Goal: Task Accomplishment & Management: Complete application form

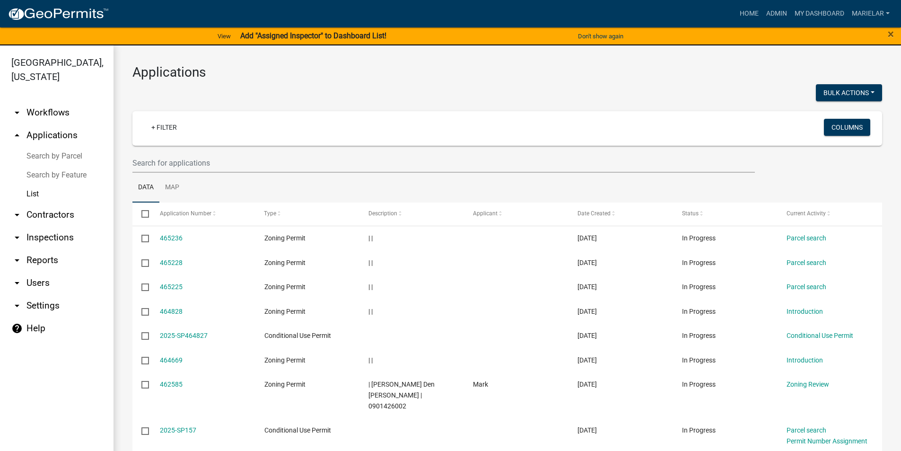
scroll to position [137, 0]
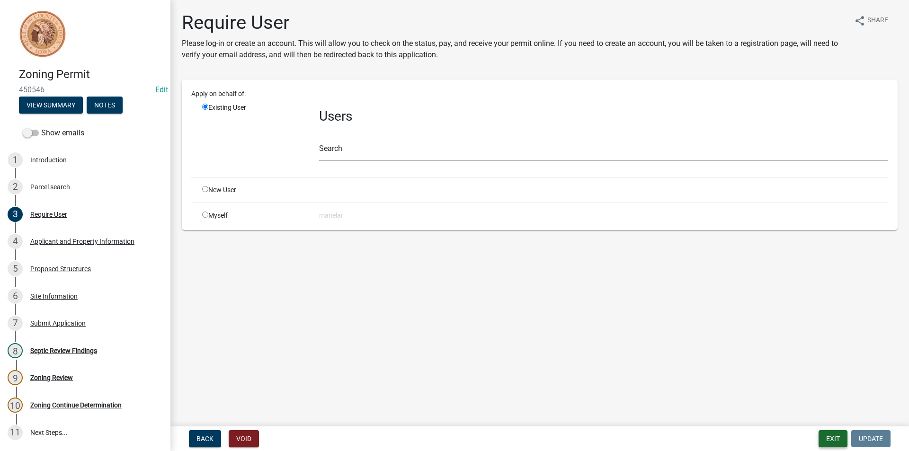
click at [840, 439] on button "Exit" at bounding box center [832, 438] width 29 height 17
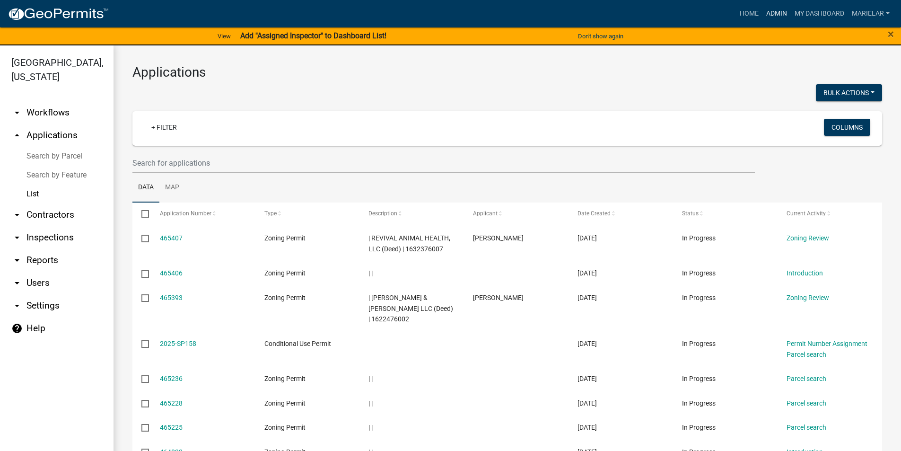
click at [771, 11] on link "Admin" at bounding box center [777, 14] width 28 height 18
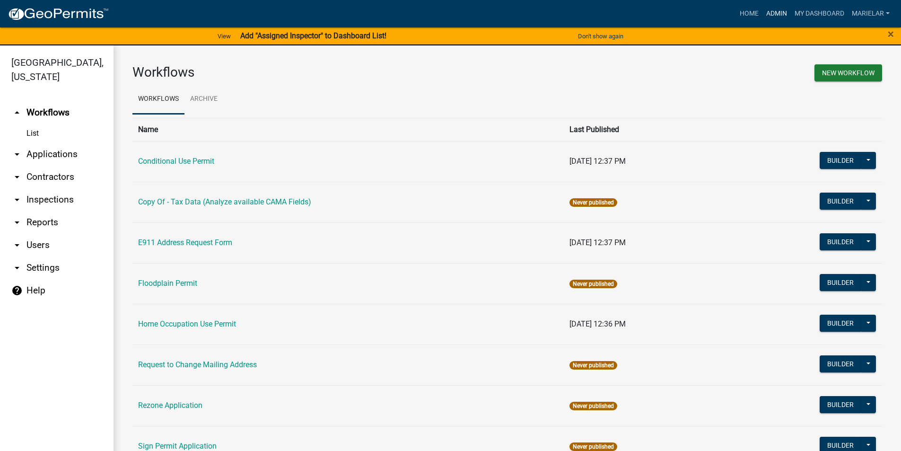
click at [769, 12] on link "Admin" at bounding box center [777, 14] width 28 height 18
click at [18, 149] on icon "arrow_drop_down" at bounding box center [16, 154] width 11 height 11
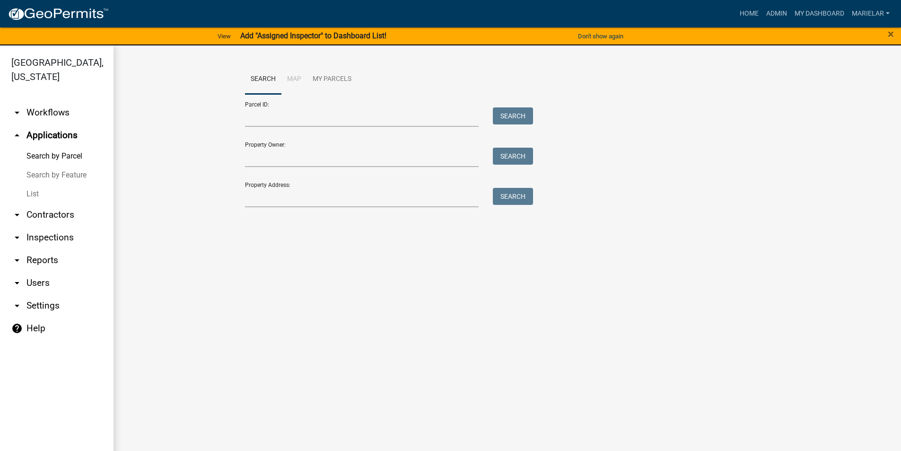
click at [34, 185] on link "List" at bounding box center [57, 194] width 114 height 19
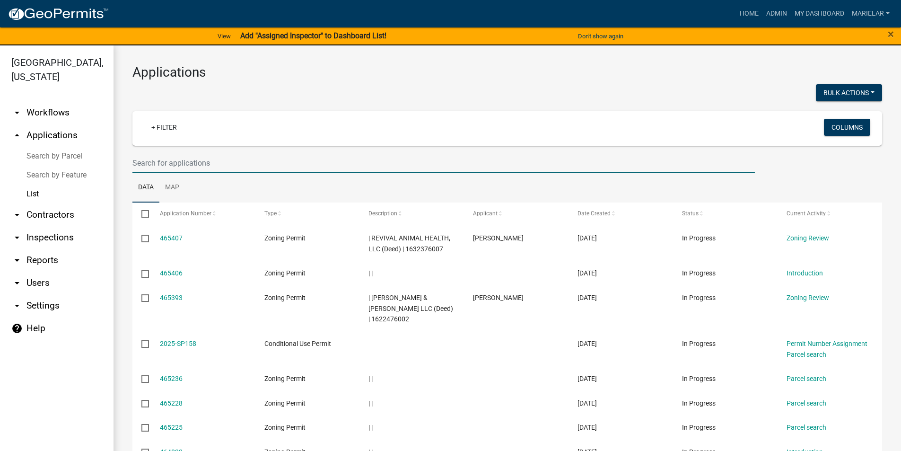
click at [256, 166] on input "text" at bounding box center [444, 162] width 623 height 19
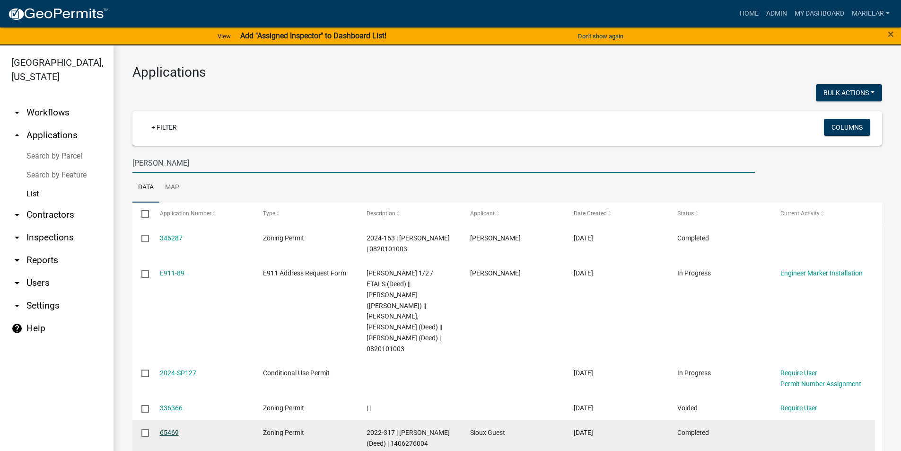
type input "osterkamp"
click at [168, 429] on link "65469" at bounding box center [169, 433] width 19 height 8
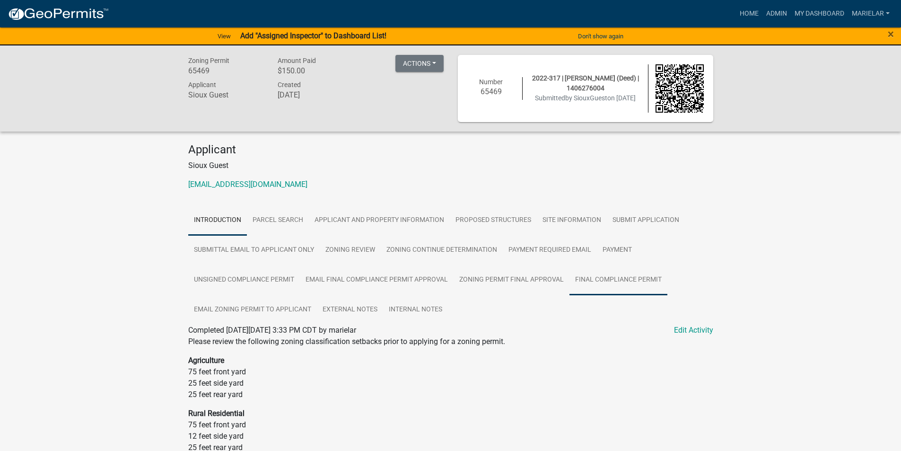
click at [592, 283] on link "Final Compliance Permit" at bounding box center [619, 280] width 98 height 30
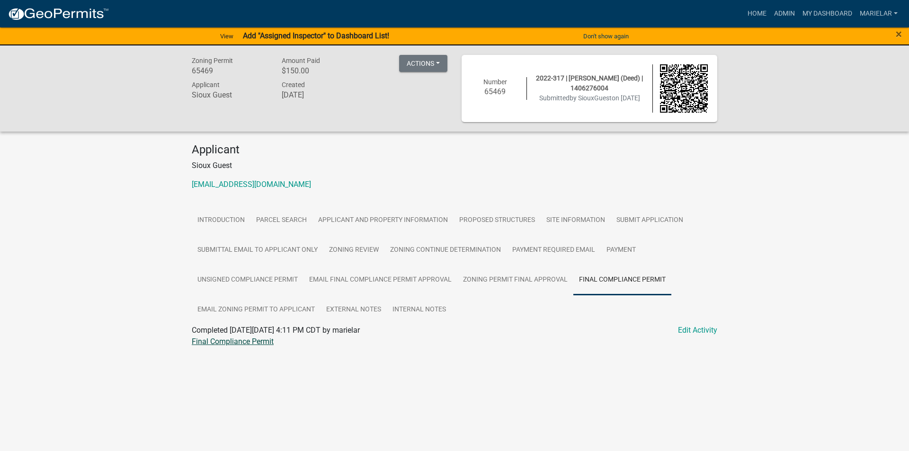
click at [259, 340] on link "Final Compliance Permit" at bounding box center [233, 341] width 82 height 9
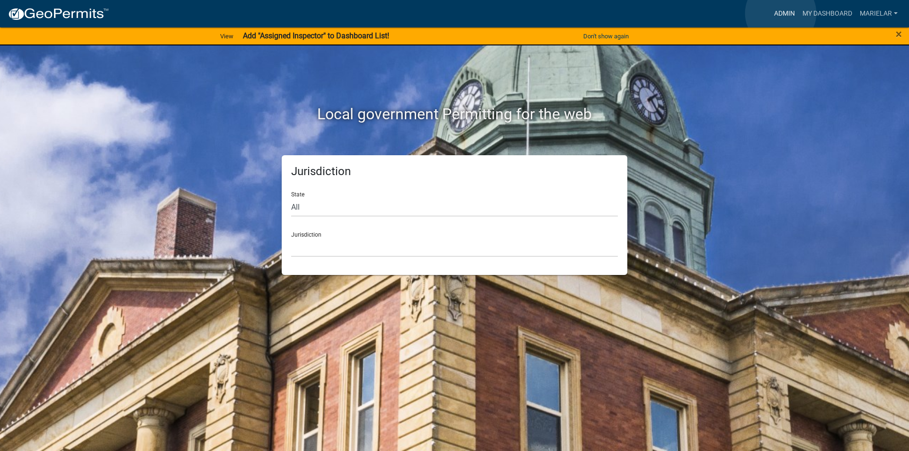
click at [780, 13] on link "Admin" at bounding box center [784, 14] width 28 height 18
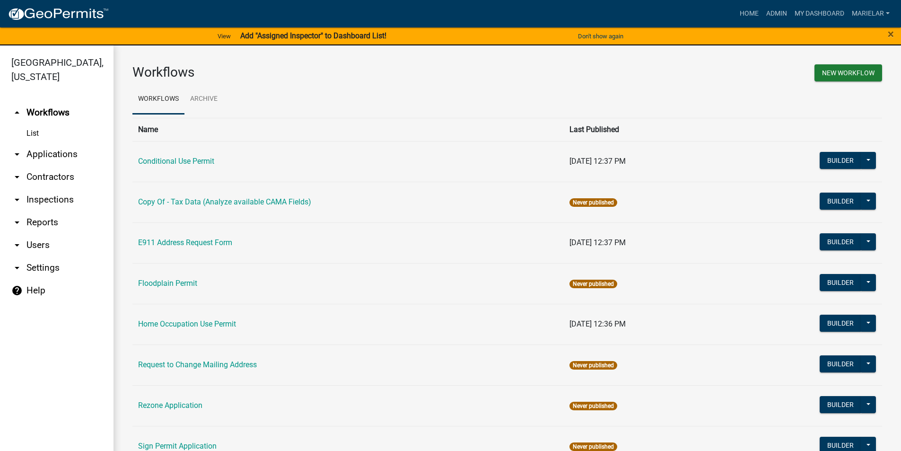
click at [14, 149] on icon "arrow_drop_down" at bounding box center [16, 154] width 11 height 11
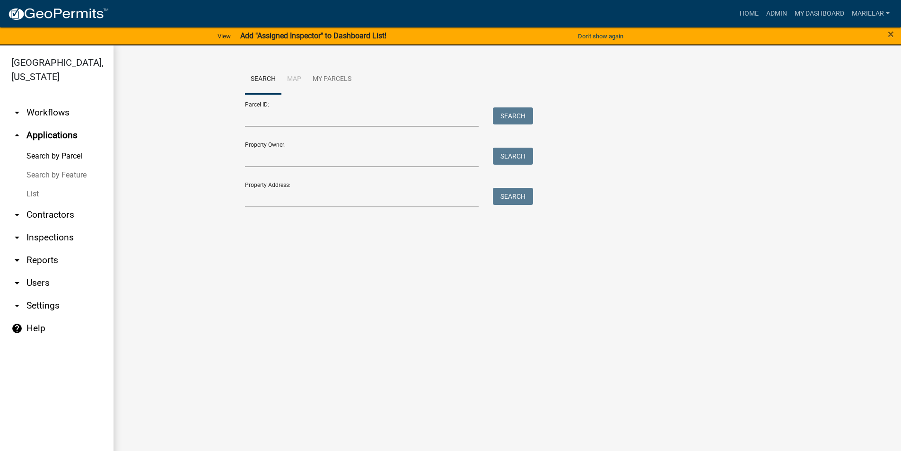
click at [27, 185] on link "List" at bounding box center [57, 194] width 114 height 19
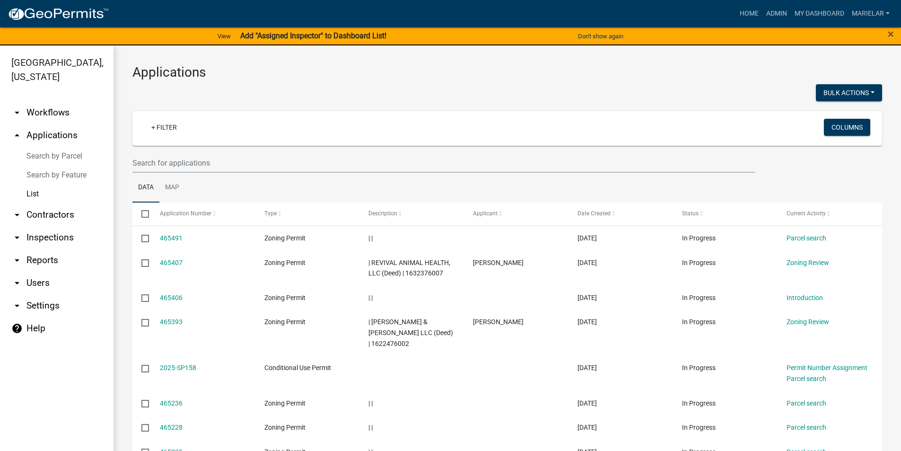
click at [18, 107] on icon "arrow_drop_down" at bounding box center [16, 112] width 11 height 11
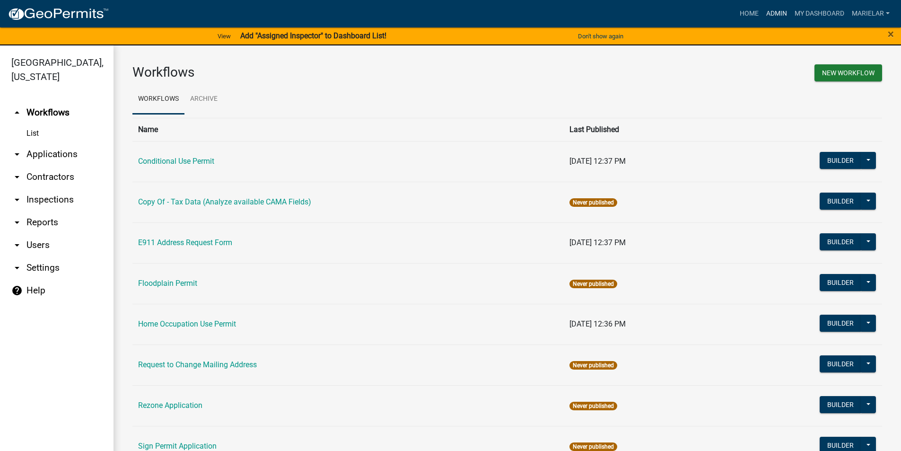
click at [780, 16] on link "Admin" at bounding box center [777, 14] width 28 height 18
click at [740, 13] on link "Home" at bounding box center [749, 14] width 27 height 18
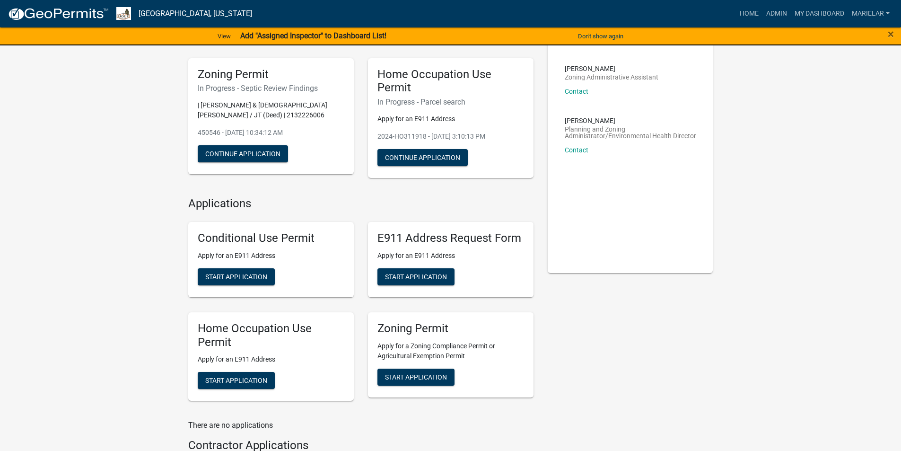
scroll to position [133, 0]
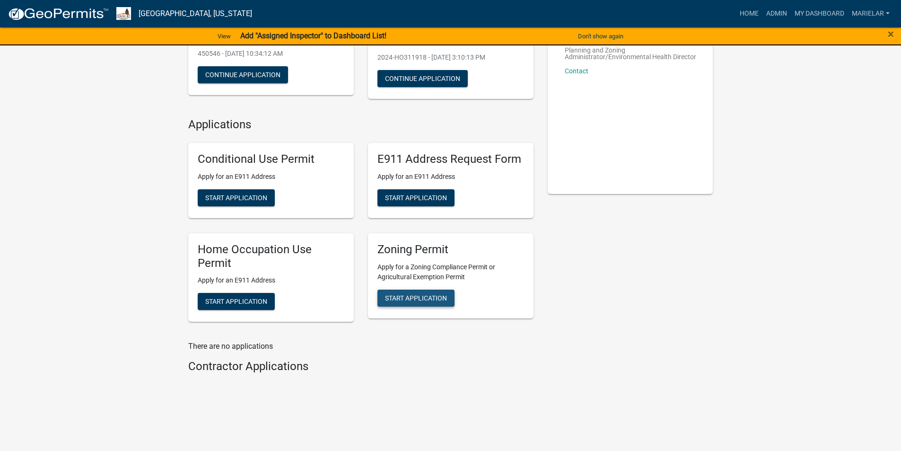
click at [421, 299] on span "Start Application" at bounding box center [416, 298] width 62 height 8
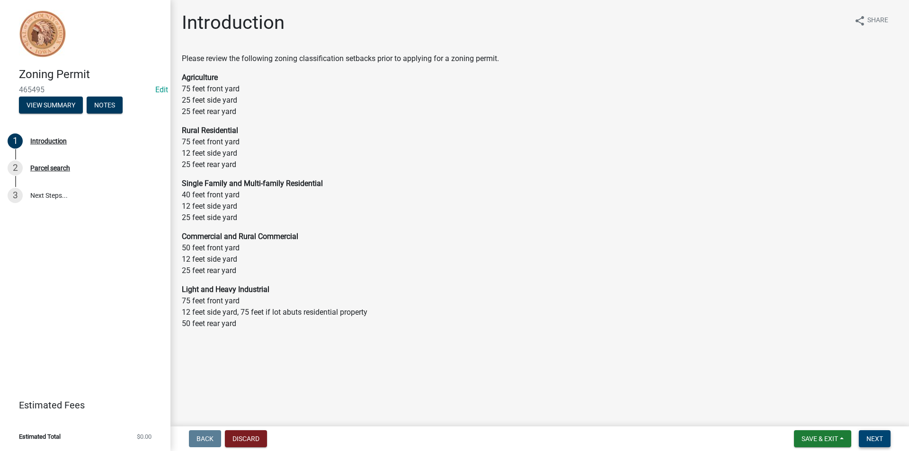
click at [861, 437] on button "Next" at bounding box center [874, 438] width 32 height 17
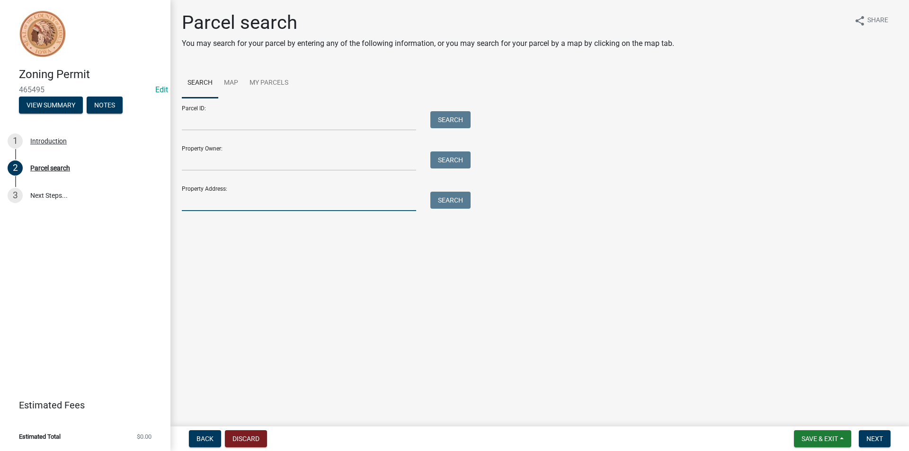
click at [231, 200] on input "Property Address:" at bounding box center [299, 201] width 234 height 19
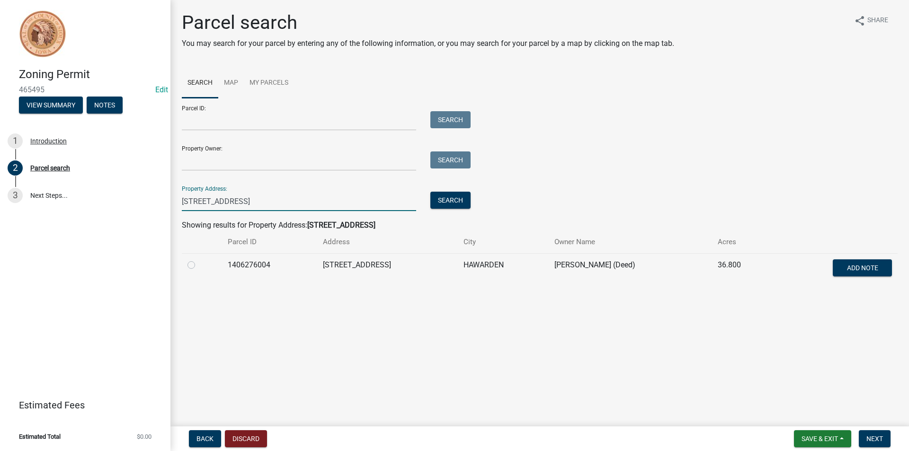
type input "3935 chestnut ave"
click at [199, 259] on label at bounding box center [199, 259] width 0 height 0
click at [199, 265] on input "radio" at bounding box center [202, 262] width 6 height 6
radio input "true"
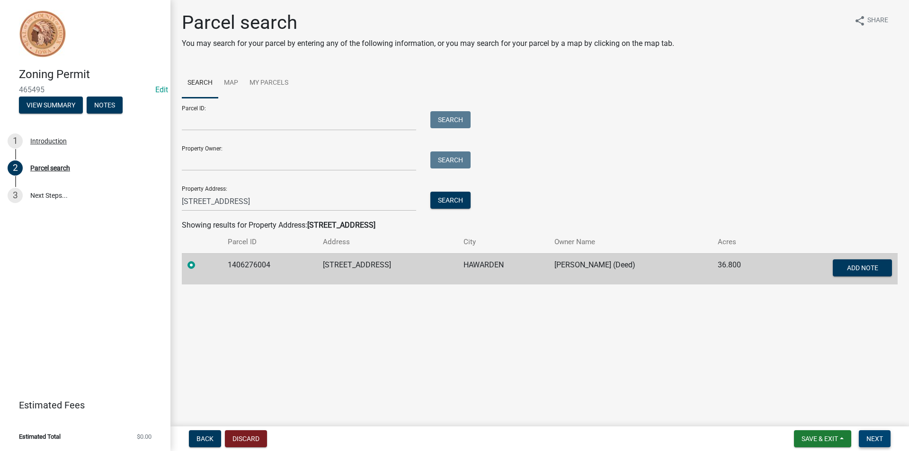
click at [867, 438] on span "Next" at bounding box center [874, 439] width 17 height 8
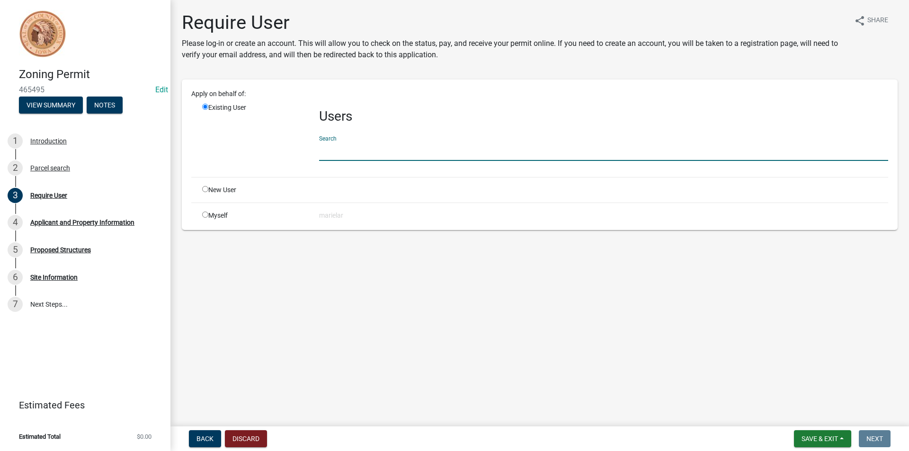
click at [376, 156] on input "text" at bounding box center [603, 150] width 569 height 19
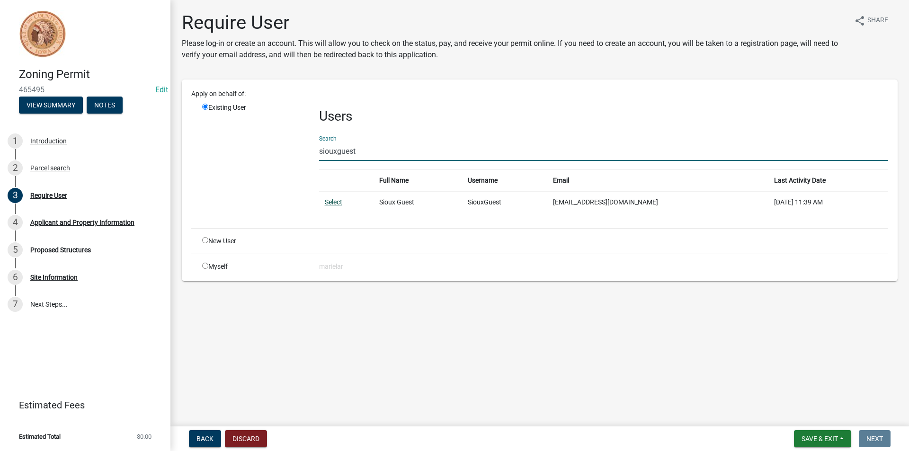
type input "siouxguest"
click at [329, 200] on link "Select" at bounding box center [334, 202] width 18 height 8
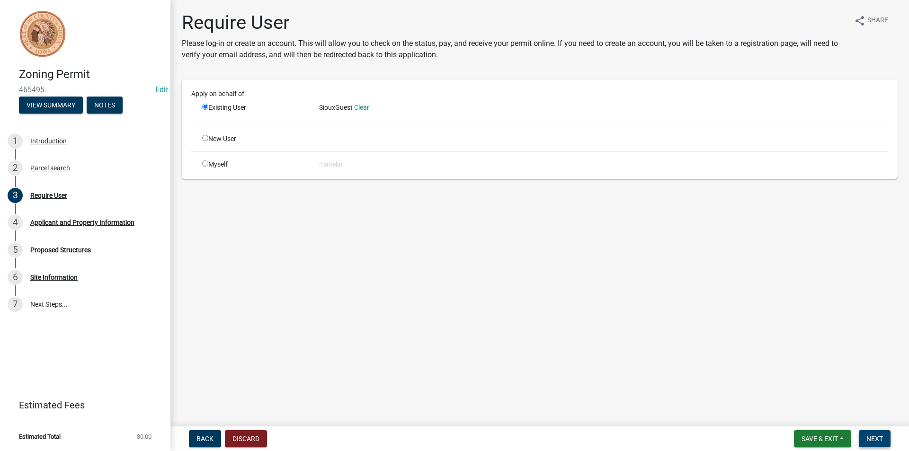
click at [868, 433] on button "Next" at bounding box center [874, 438] width 32 height 17
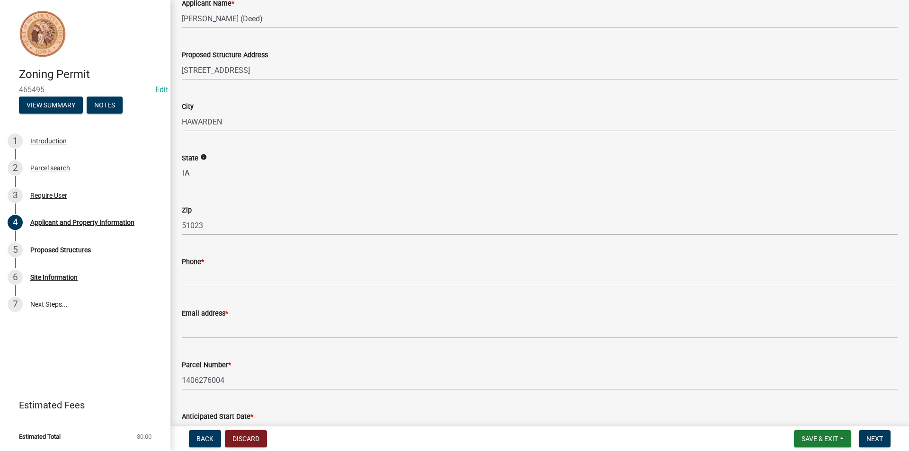
scroll to position [142, 0]
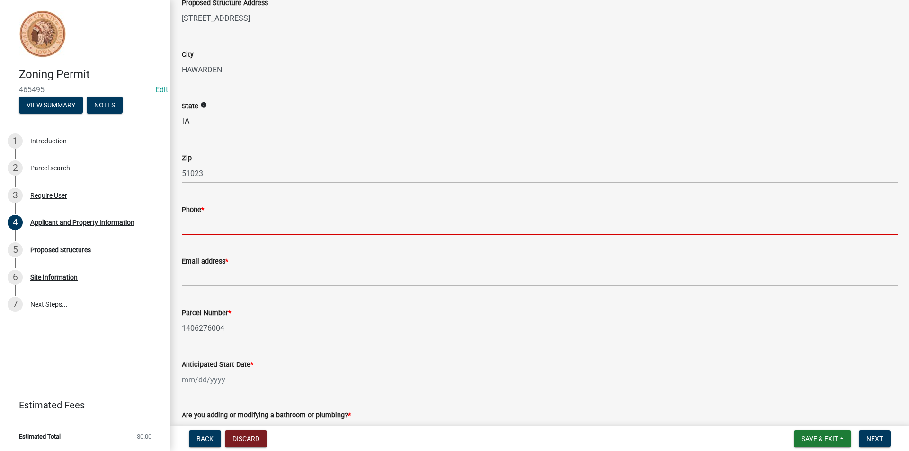
click at [225, 227] on input "Phone *" at bounding box center [540, 224] width 716 height 19
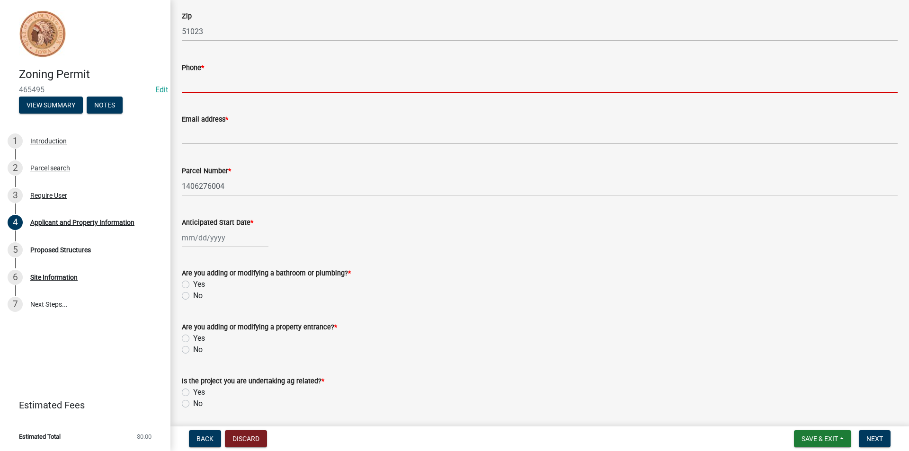
scroll to position [237, 0]
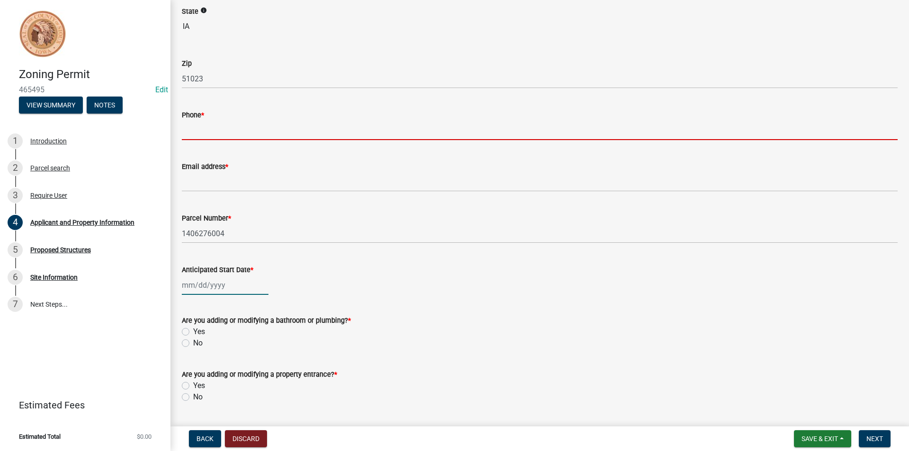
click at [210, 285] on div at bounding box center [225, 284] width 87 height 19
select select "8"
select select "2025"
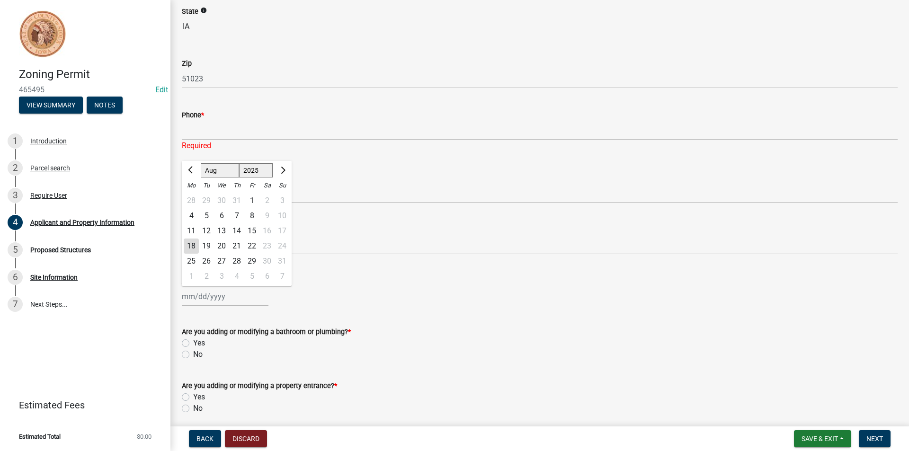
click at [193, 259] on div "25" at bounding box center [191, 261] width 15 height 15
type input "08/25/2025"
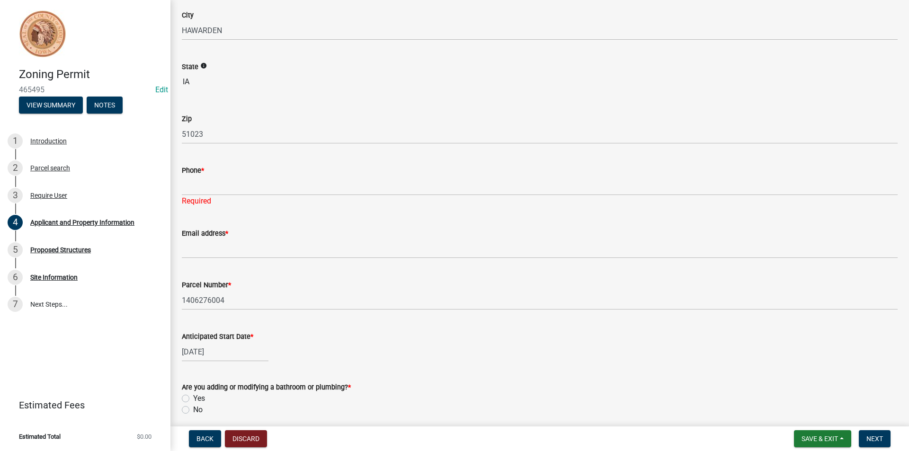
scroll to position [142, 0]
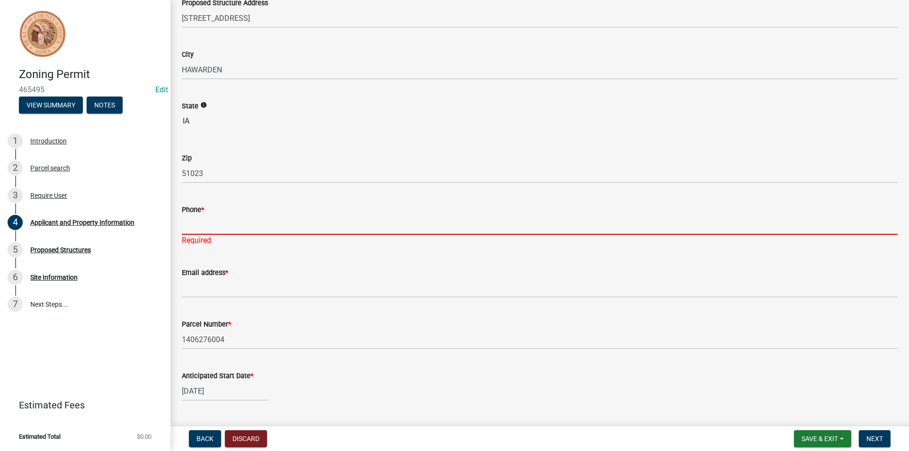
click at [214, 221] on input "Phone *" at bounding box center [540, 224] width 716 height 19
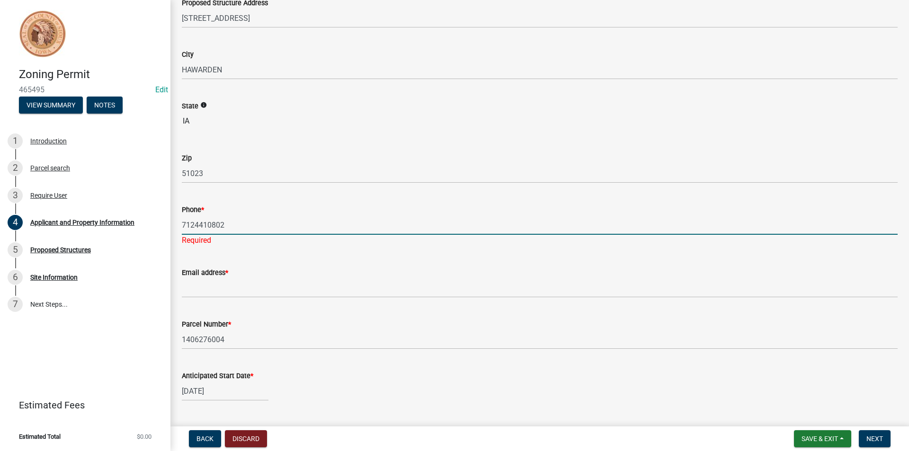
type input "7124410802"
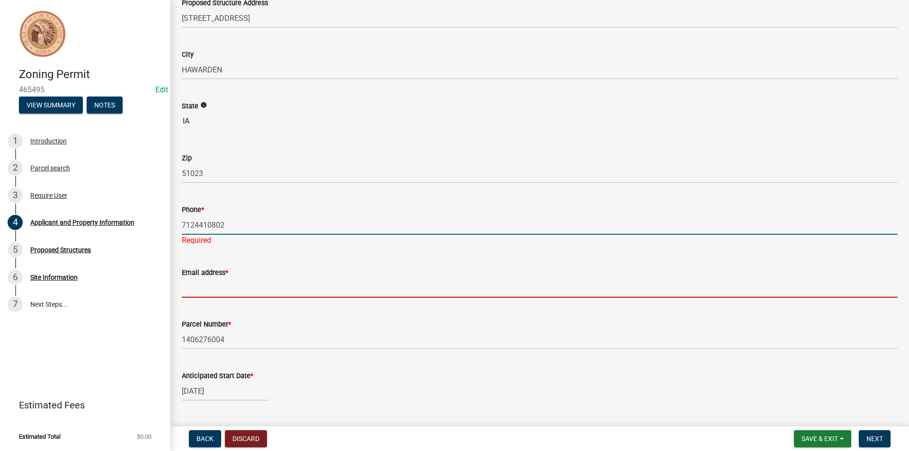
click at [219, 291] on wm-data-entity-input "Email address *" at bounding box center [540, 280] width 716 height 52
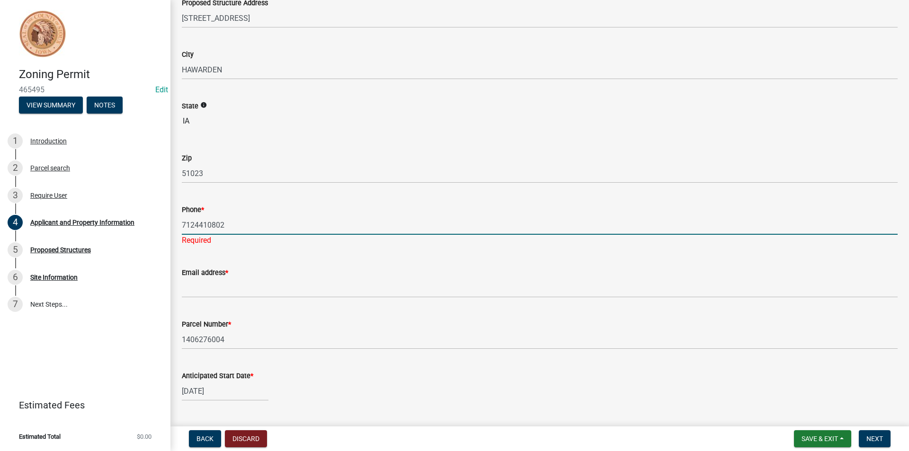
click at [219, 291] on wm-data-entity-input "Email address *" at bounding box center [540, 280] width 716 height 52
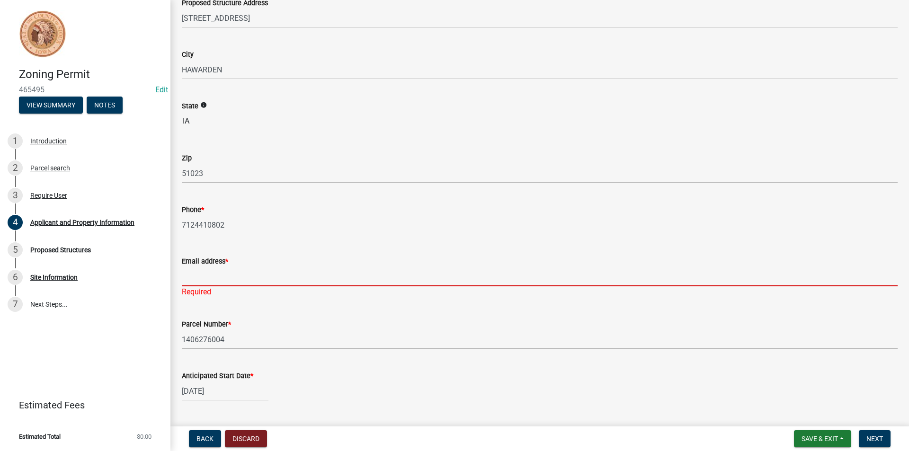
click at [271, 282] on input "Email address *" at bounding box center [540, 276] width 716 height 19
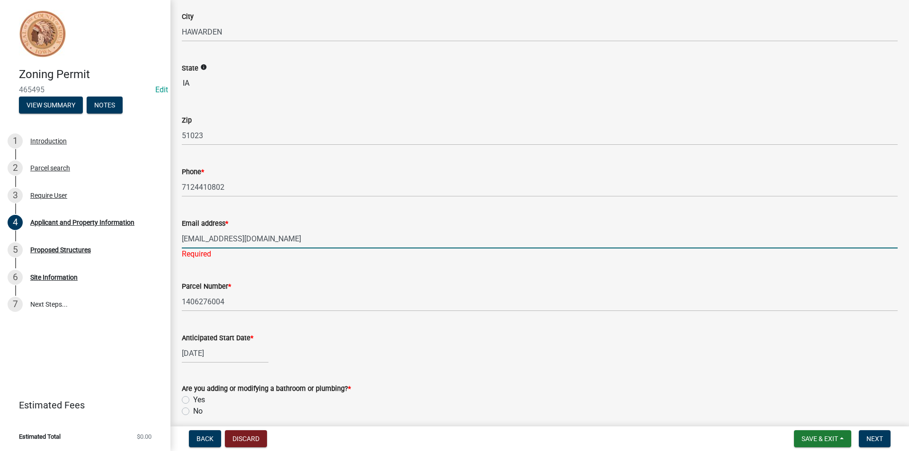
scroll to position [237, 0]
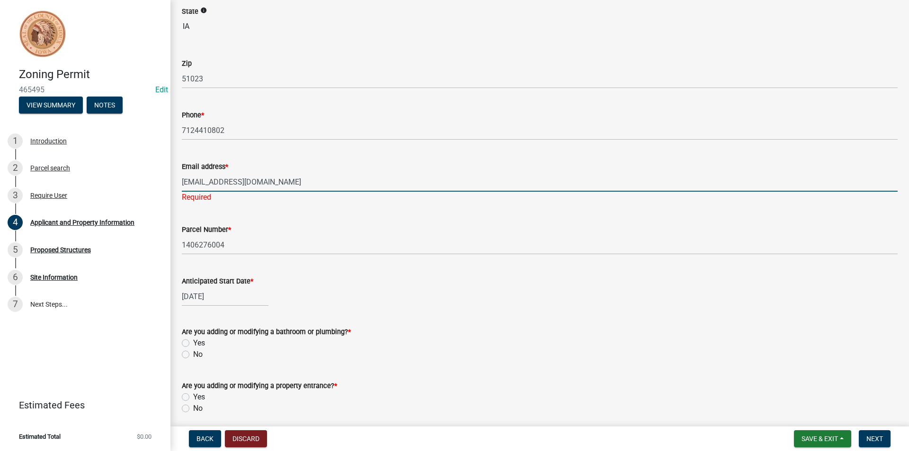
type input "[EMAIL_ADDRESS][DOMAIN_NAME]"
click at [205, 287] on div "08/25/2025" at bounding box center [225, 296] width 87 height 19
select select "8"
select select "2025"
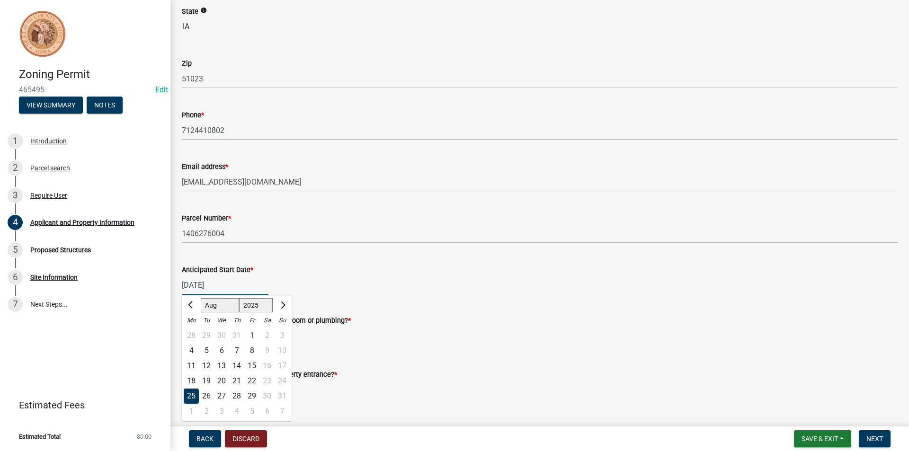
click at [205, 290] on input "08/25/2025" at bounding box center [225, 284] width 87 height 19
click at [283, 306] on span "Next month" at bounding box center [281, 304] width 7 height 7
click at [192, 306] on span "Previous month" at bounding box center [191, 304] width 7 height 7
select select "9"
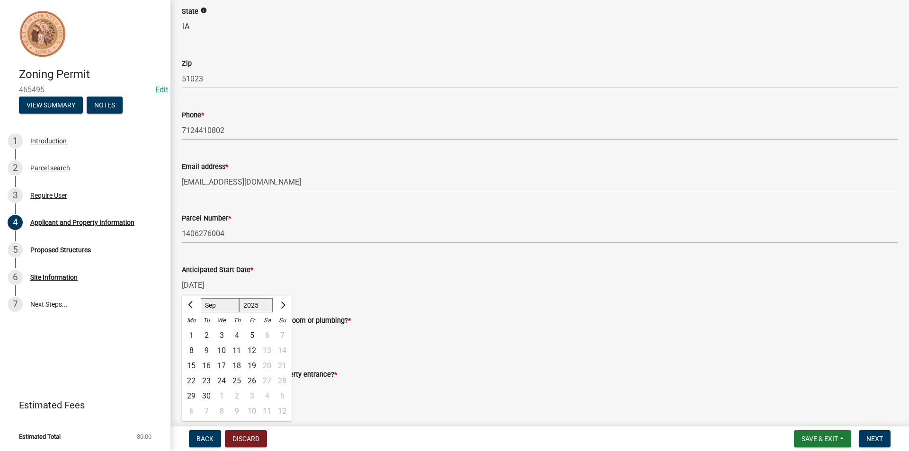
click at [205, 366] on div "16" at bounding box center [206, 365] width 15 height 15
type input "[DATE]"
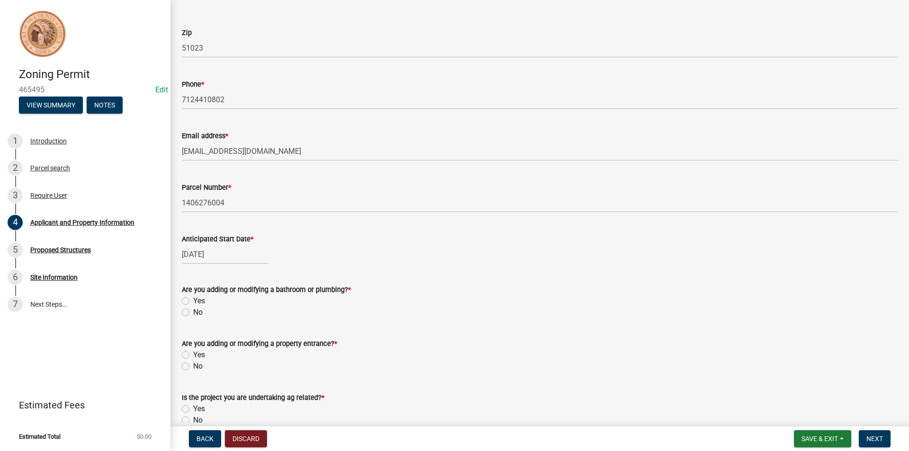
scroll to position [284, 0]
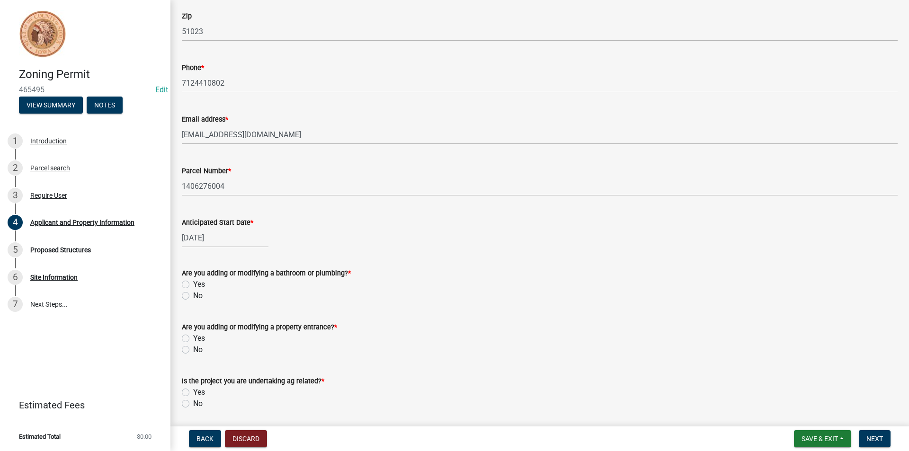
click at [193, 295] on label "No" at bounding box center [197, 295] width 9 height 11
click at [193, 295] on input "No" at bounding box center [196, 293] width 6 height 6
radio input "true"
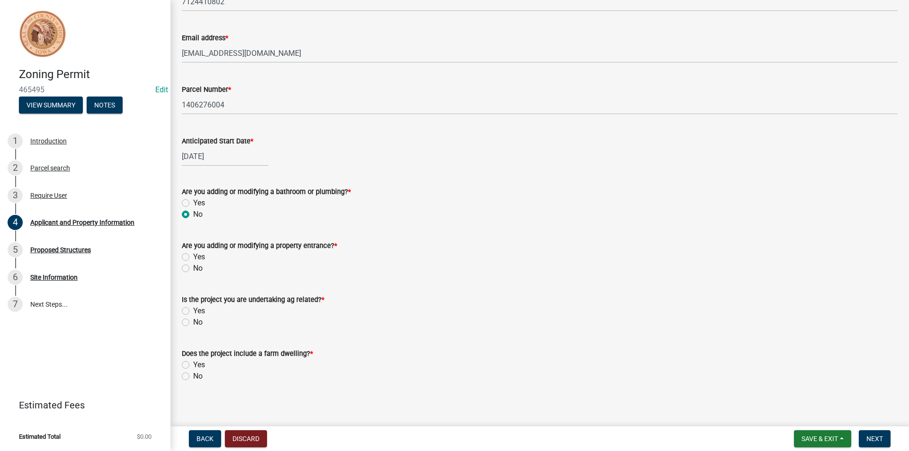
scroll to position [370, 0]
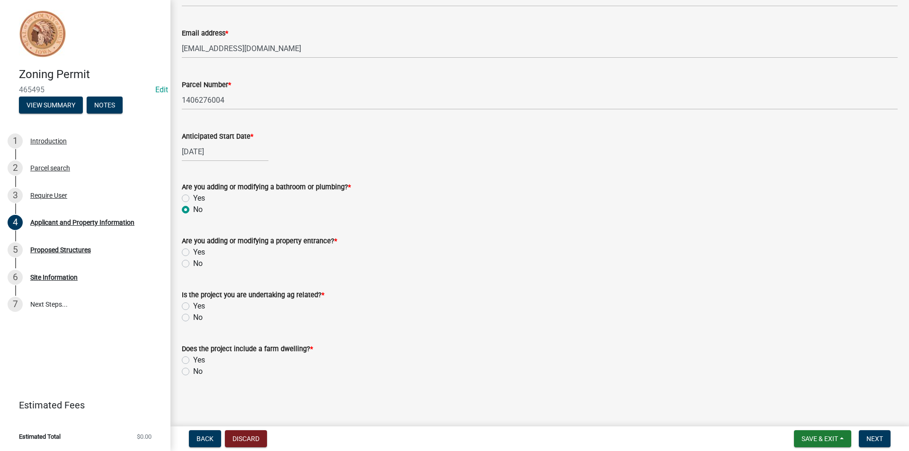
click at [193, 263] on label "No" at bounding box center [197, 263] width 9 height 11
click at [193, 263] on input "No" at bounding box center [196, 261] width 6 height 6
radio input "true"
click at [193, 318] on label "No" at bounding box center [197, 317] width 9 height 11
click at [193, 318] on input "No" at bounding box center [196, 315] width 6 height 6
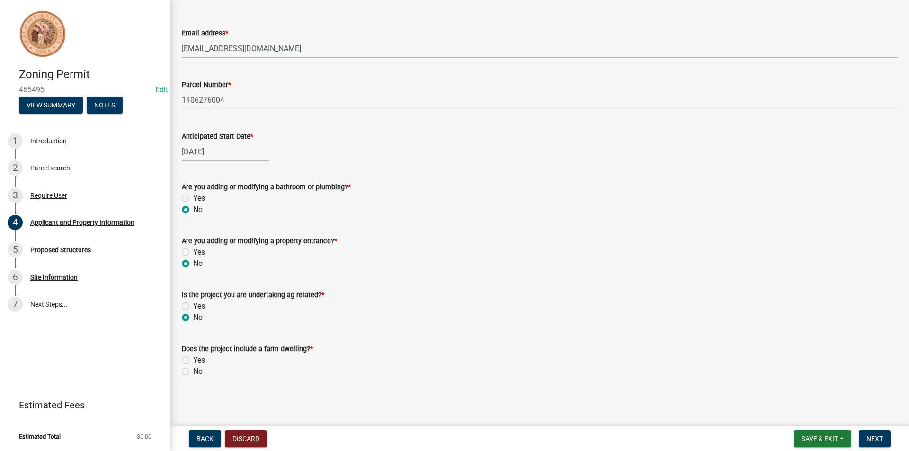
radio input "true"
click at [193, 371] on label "No" at bounding box center [197, 371] width 9 height 11
click at [193, 371] on input "No" at bounding box center [196, 369] width 6 height 6
radio input "true"
click at [877, 438] on span "Next" at bounding box center [874, 439] width 17 height 8
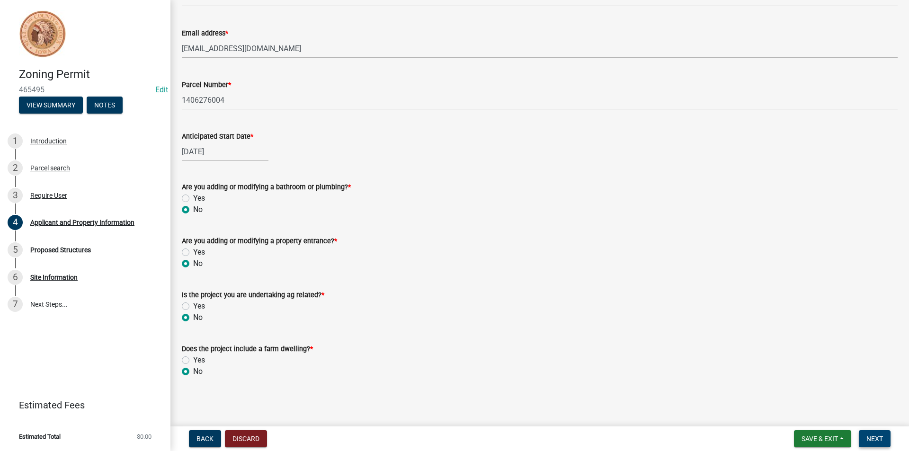
scroll to position [0, 0]
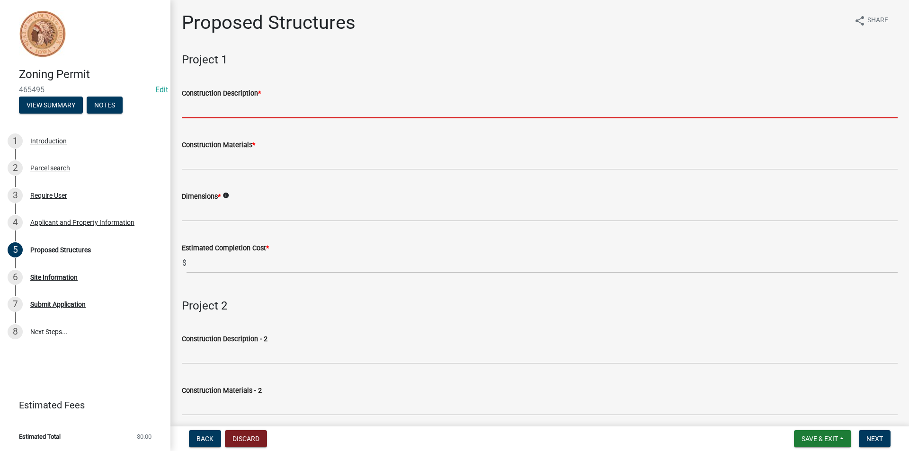
click at [230, 111] on input "Construction Description *" at bounding box center [540, 108] width 716 height 19
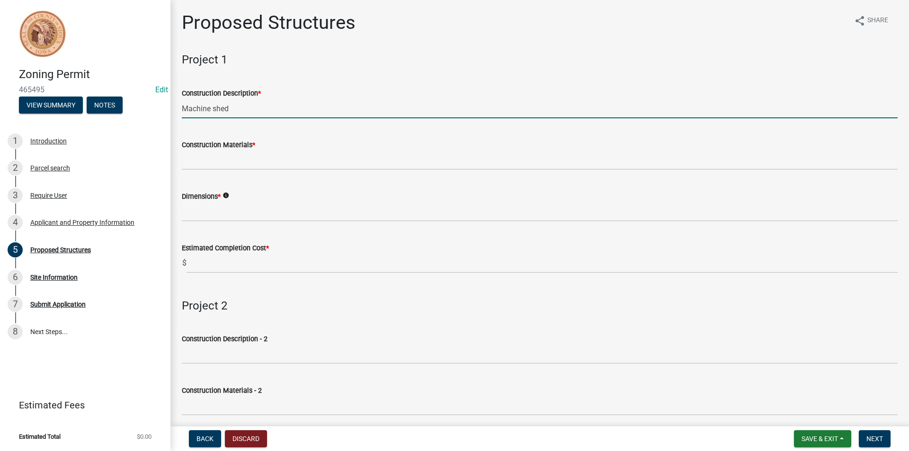
type input "Machine shed"
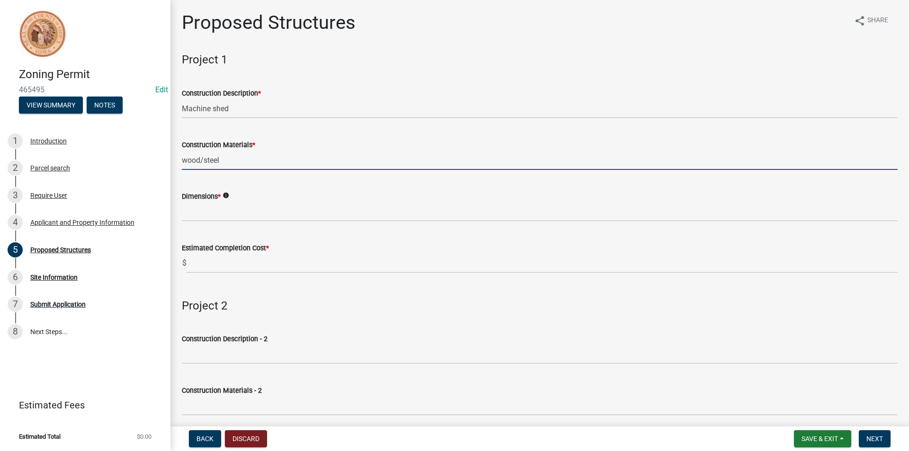
type input "wood/steel"
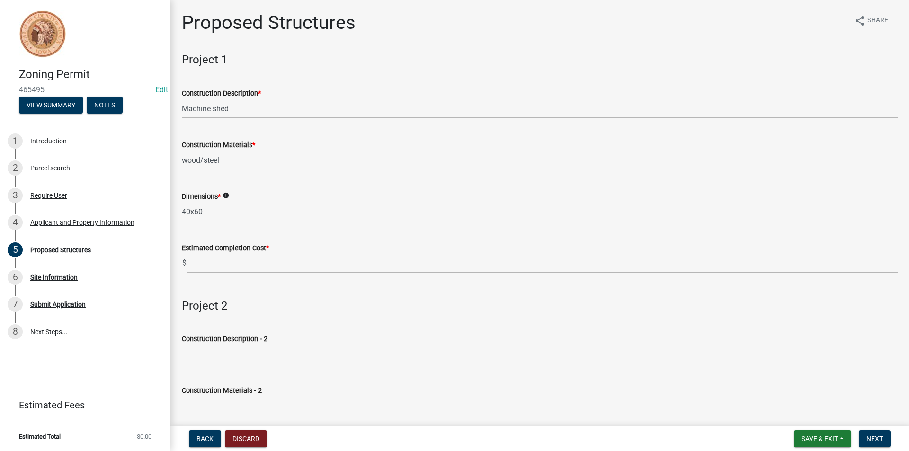
type input "40x60"
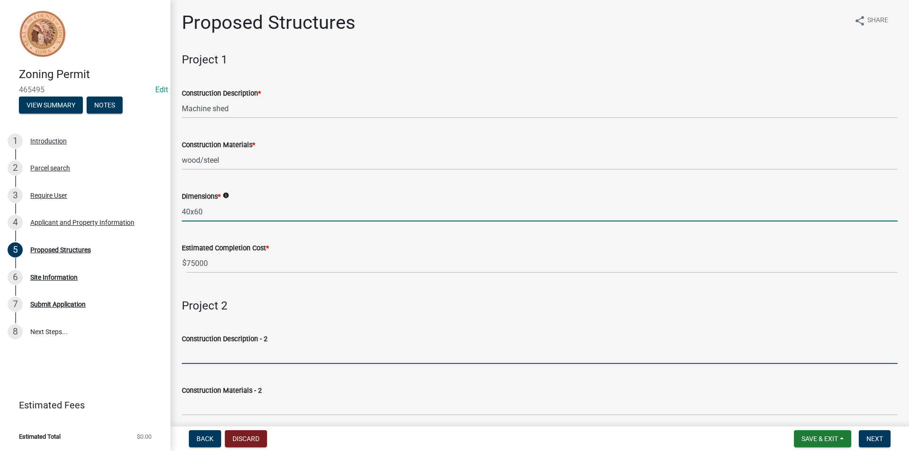
click at [206, 213] on input "40x60" at bounding box center [540, 211] width 716 height 19
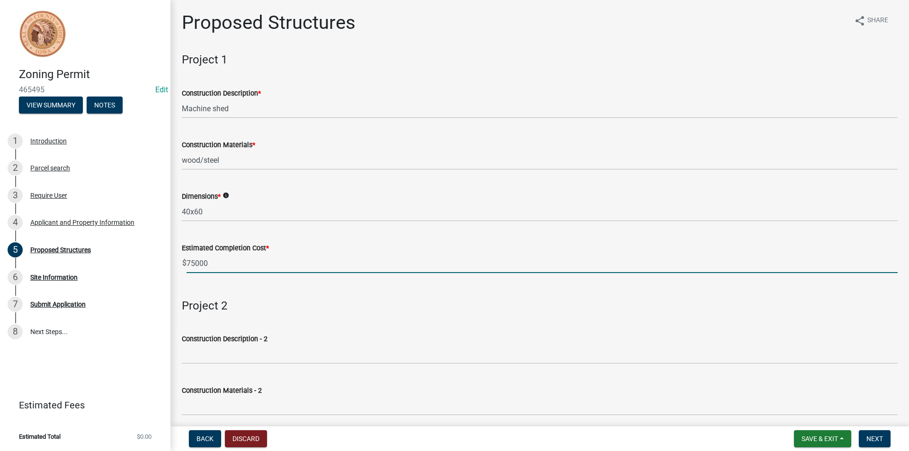
click at [238, 268] on input "75000" at bounding box center [541, 263] width 711 height 19
type input "7"
type input "125000"
click at [874, 437] on span "Next" at bounding box center [874, 439] width 17 height 8
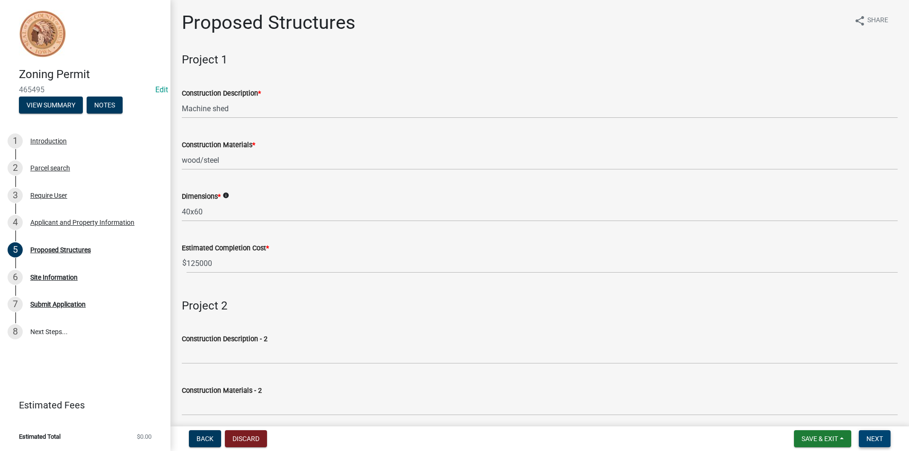
click at [874, 437] on span "Next" at bounding box center [874, 439] width 17 height 8
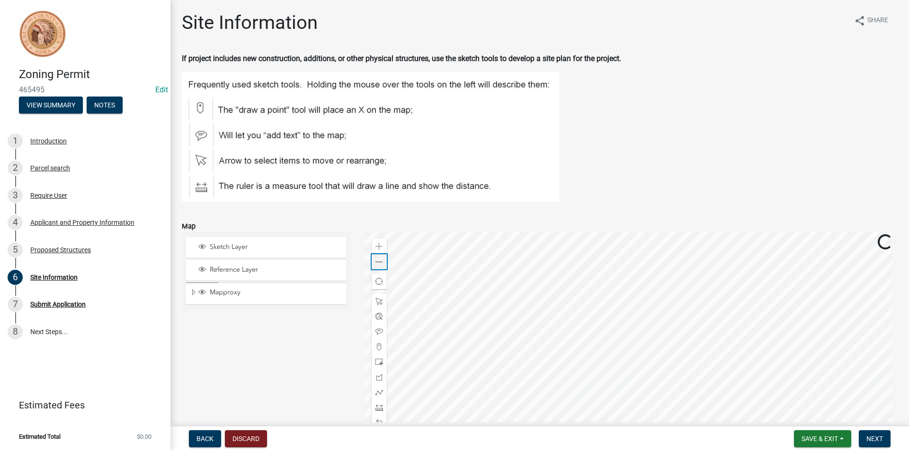
click at [380, 262] on span at bounding box center [379, 262] width 8 height 8
click at [378, 250] on span at bounding box center [379, 247] width 8 height 8
click at [583, 403] on div at bounding box center [630, 350] width 533 height 237
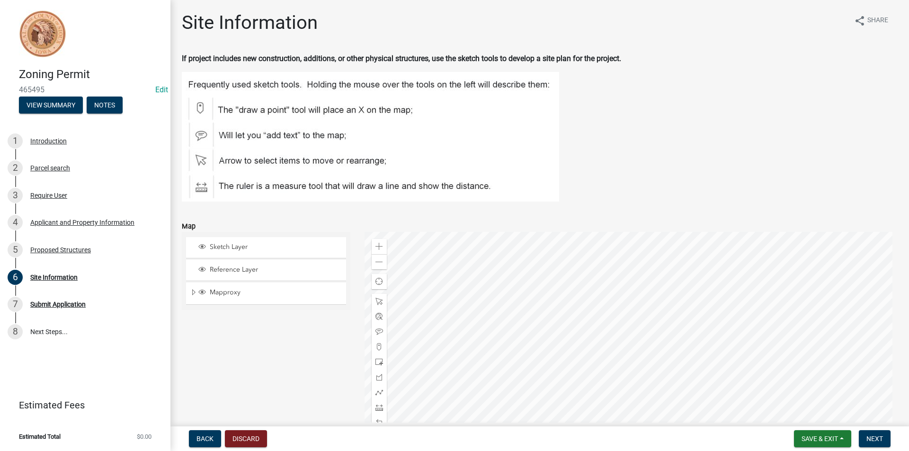
click at [575, 379] on div at bounding box center [630, 350] width 533 height 237
click at [377, 361] on span at bounding box center [379, 362] width 8 height 8
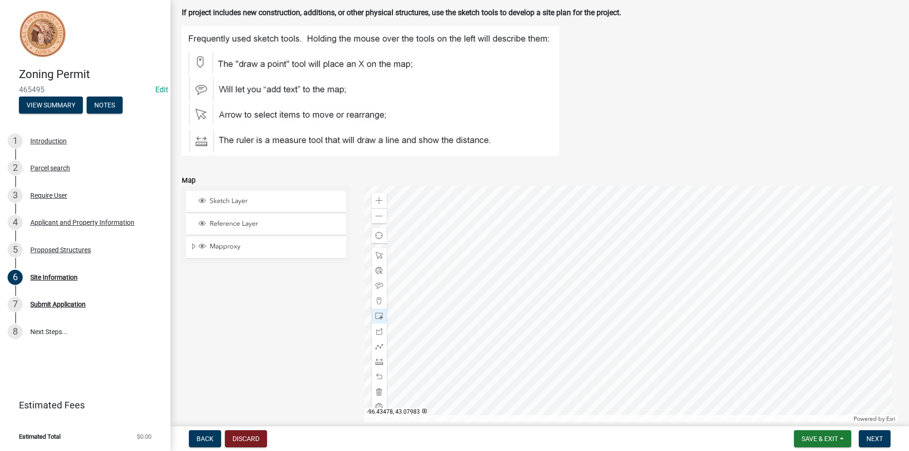
click at [526, 292] on div at bounding box center [630, 304] width 533 height 237
click at [883, 442] on span "Next" at bounding box center [874, 439] width 17 height 8
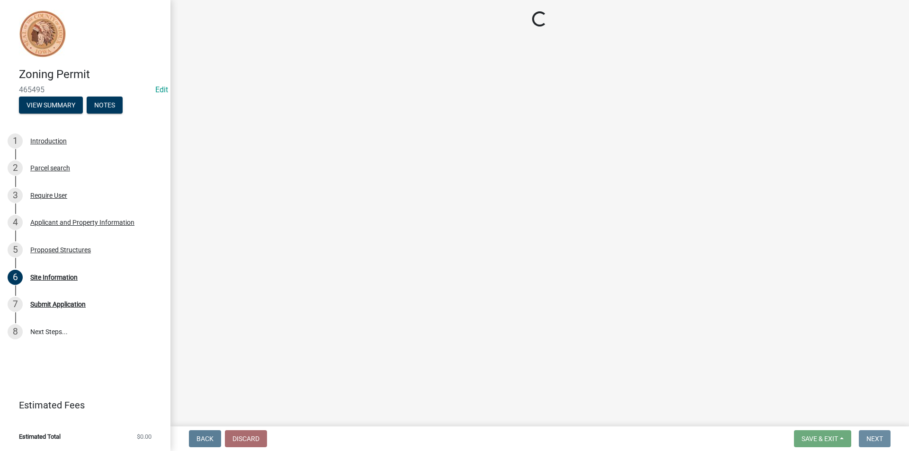
scroll to position [0, 0]
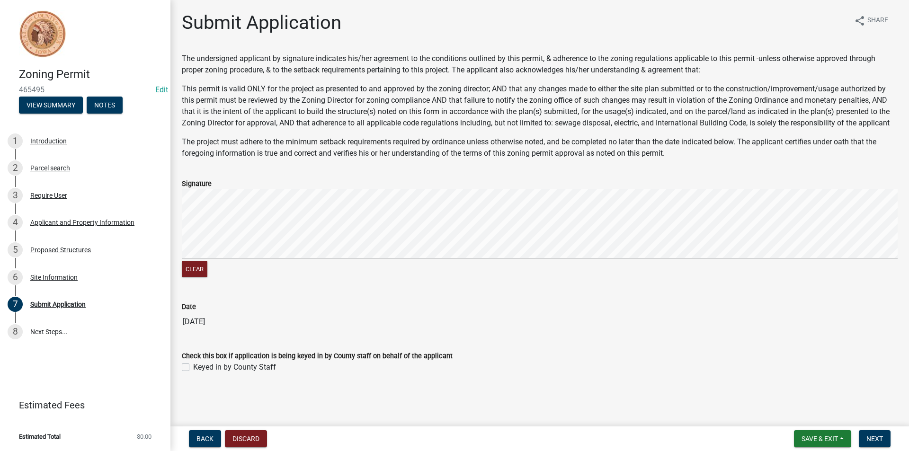
click at [193, 366] on label "Keyed in by County Staff" at bounding box center [234, 367] width 83 height 11
click at [193, 366] on input "Keyed in by County Staff" at bounding box center [196, 365] width 6 height 6
checkbox input "true"
click at [881, 437] on span "Next" at bounding box center [874, 439] width 17 height 8
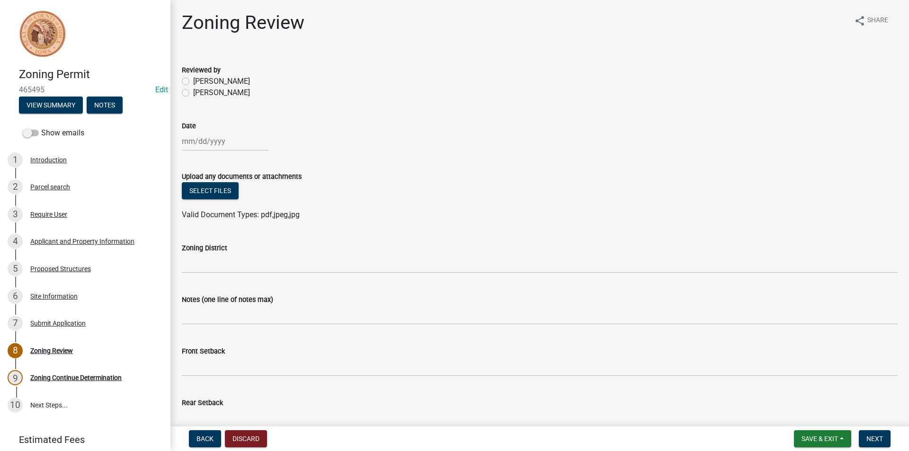
click at [193, 92] on label "[PERSON_NAME]" at bounding box center [221, 92] width 57 height 11
click at [193, 92] on input "[PERSON_NAME]" at bounding box center [196, 90] width 6 height 6
radio input "true"
click at [197, 134] on div at bounding box center [225, 141] width 87 height 19
select select "8"
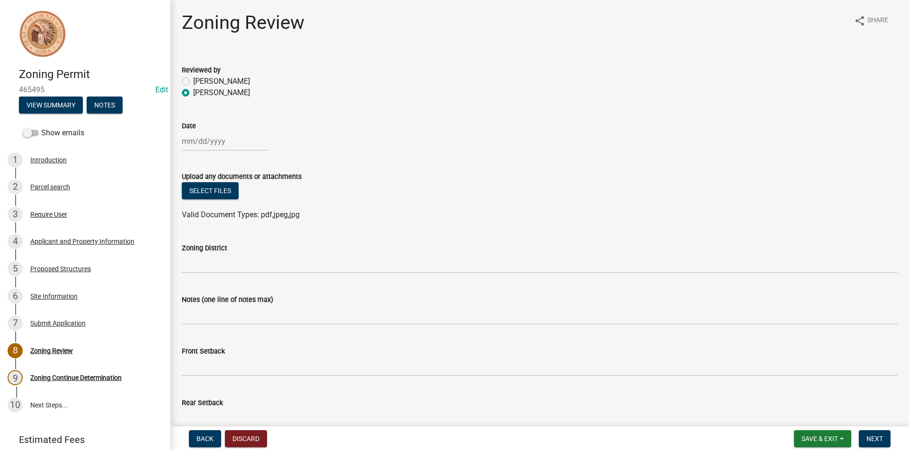
select select "2025"
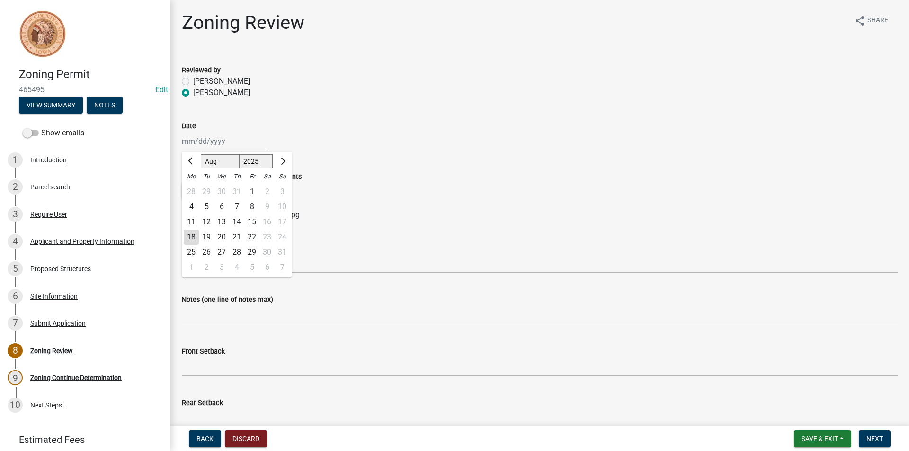
click at [190, 234] on div "18" at bounding box center [191, 237] width 15 height 15
type input "[DATE]"
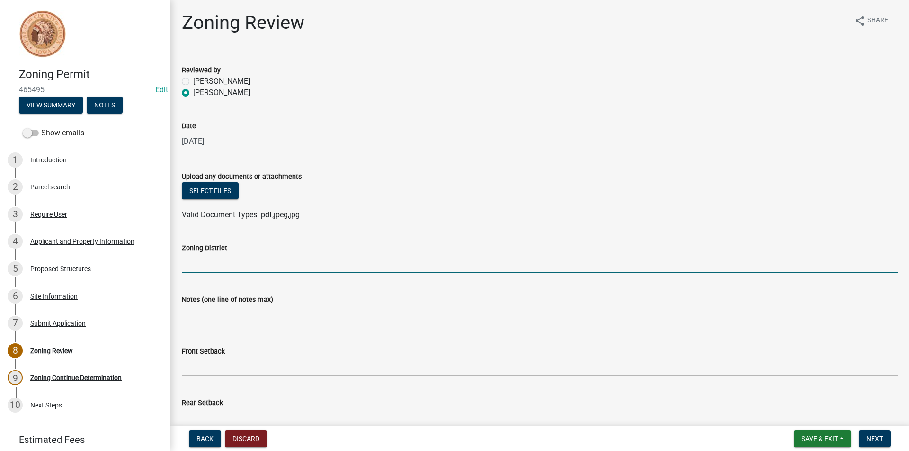
click at [228, 263] on input "Zoning District" at bounding box center [540, 263] width 716 height 19
type input "AG"
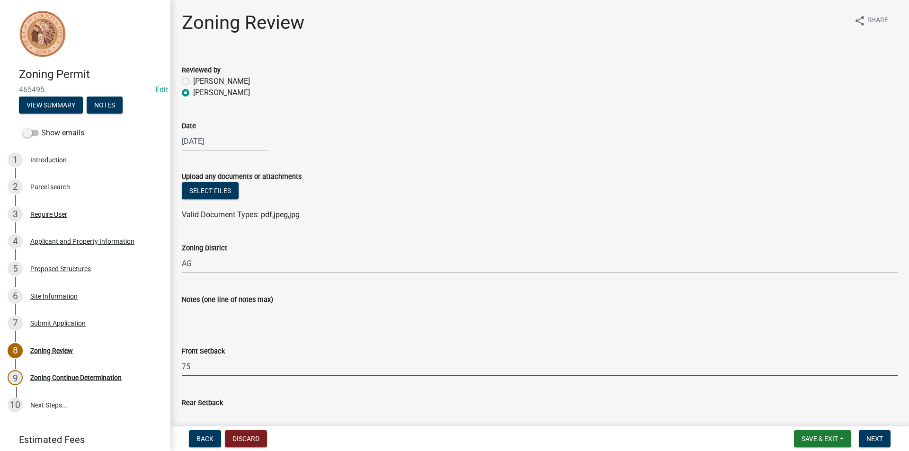
type input "75"
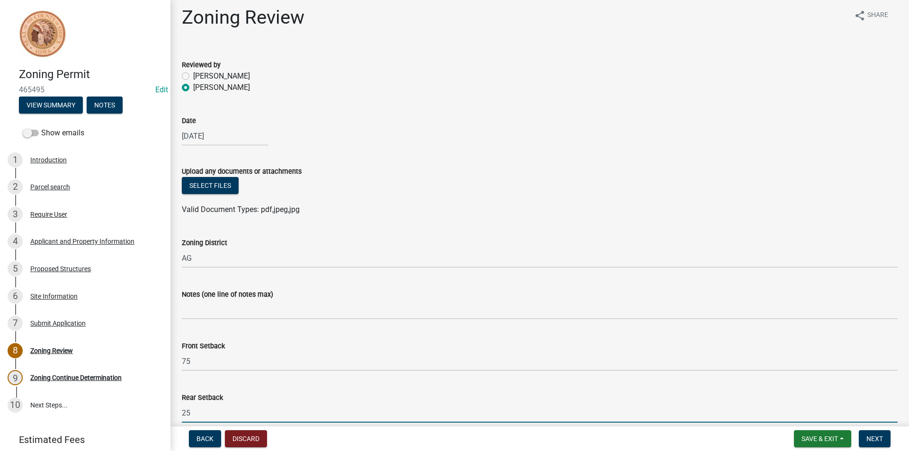
type input "25"
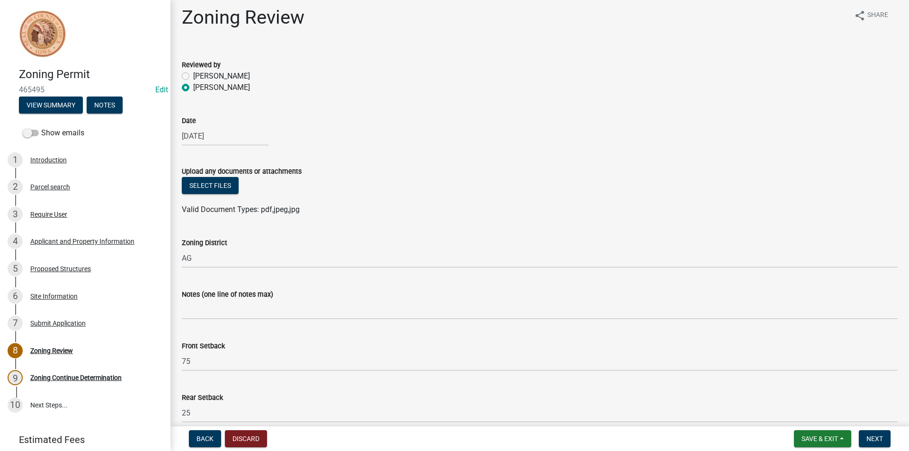
scroll to position [258, 0]
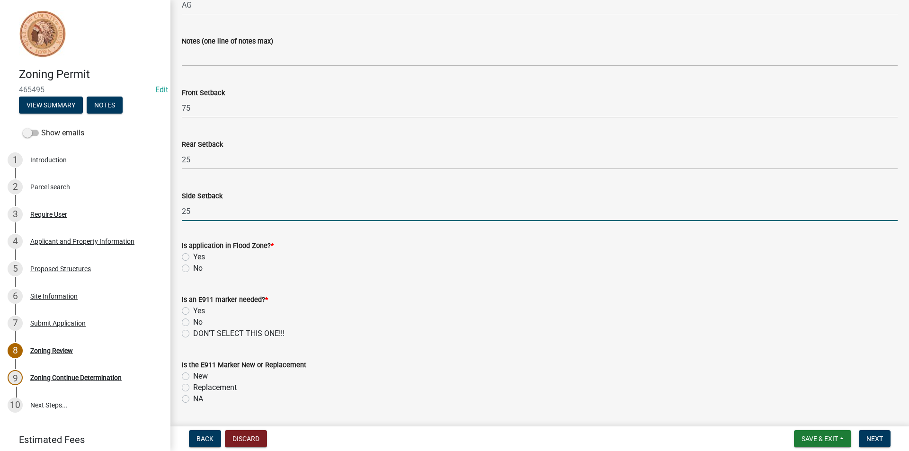
type input "25"
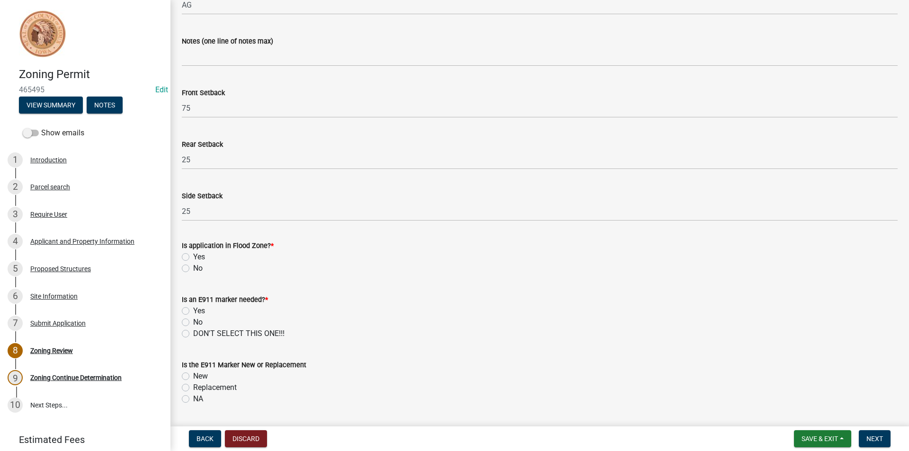
click at [193, 270] on label "No" at bounding box center [197, 268] width 9 height 11
click at [193, 269] on input "No" at bounding box center [196, 266] width 6 height 6
radio input "true"
click at [193, 319] on label "No" at bounding box center [197, 322] width 9 height 11
click at [193, 319] on input "No" at bounding box center [196, 320] width 6 height 6
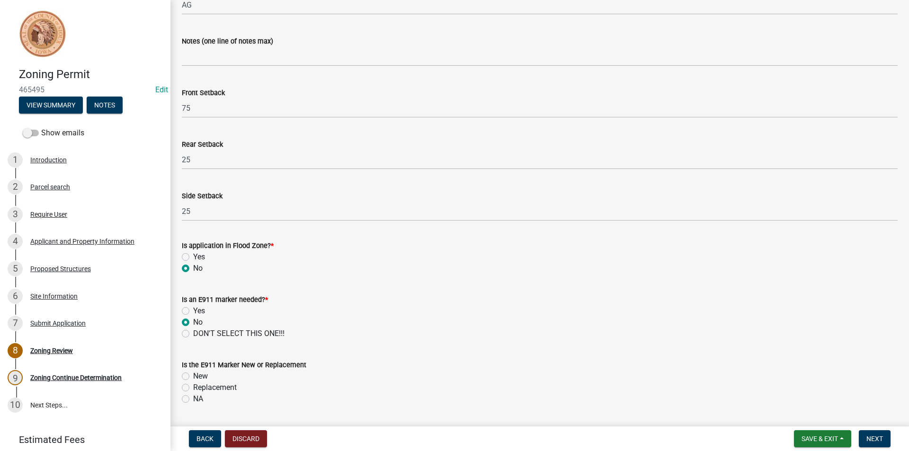
radio input "true"
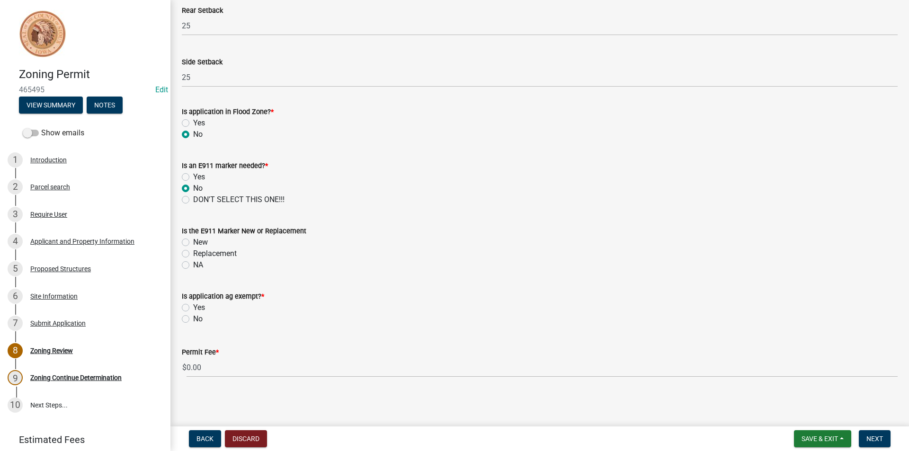
click at [193, 268] on label "NA" at bounding box center [198, 264] width 10 height 11
click at [193, 265] on input "NA" at bounding box center [196, 262] width 6 height 6
radio input "true"
click at [193, 321] on label "No" at bounding box center [197, 318] width 9 height 11
click at [193, 319] on input "No" at bounding box center [196, 316] width 6 height 6
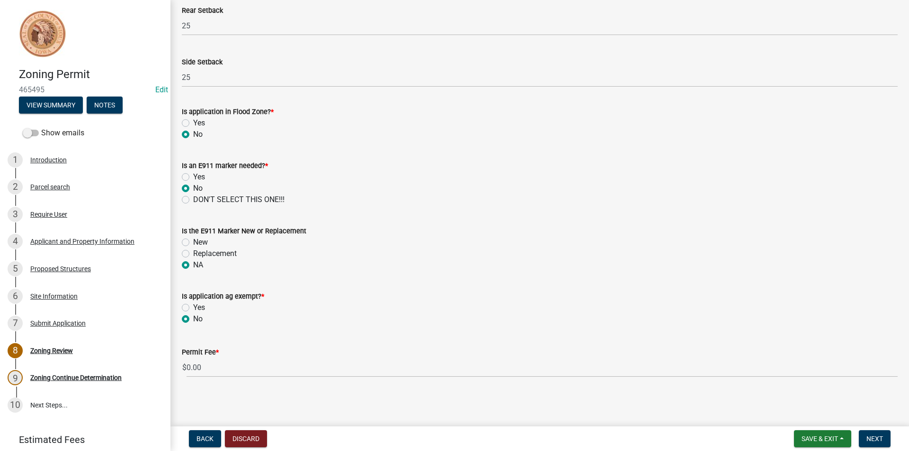
radio input "true"
click at [874, 438] on span "Next" at bounding box center [874, 439] width 17 height 8
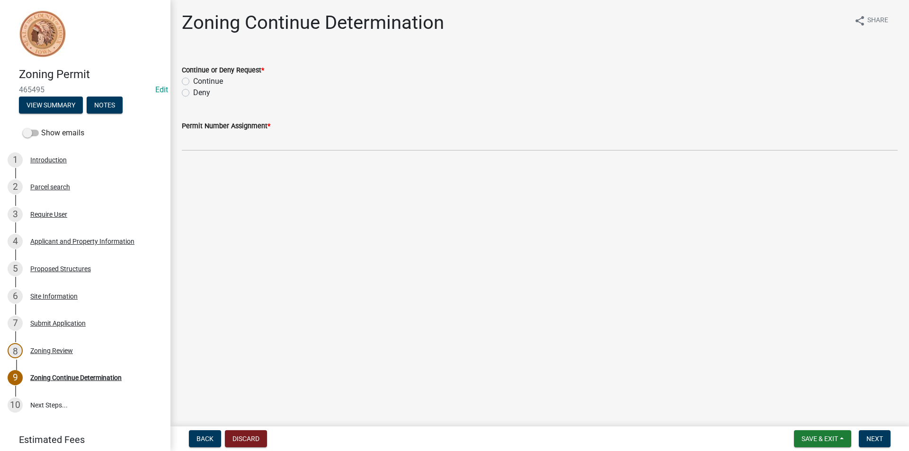
click at [193, 83] on label "Continue" at bounding box center [208, 81] width 30 height 11
click at [193, 82] on input "Continue" at bounding box center [196, 79] width 6 height 6
radio input "true"
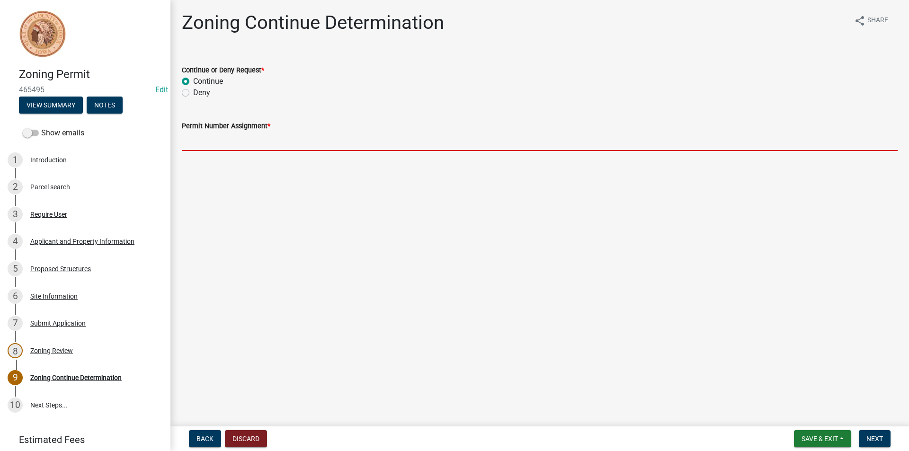
click at [217, 139] on input "Permit Number Assignment *" at bounding box center [540, 141] width 716 height 19
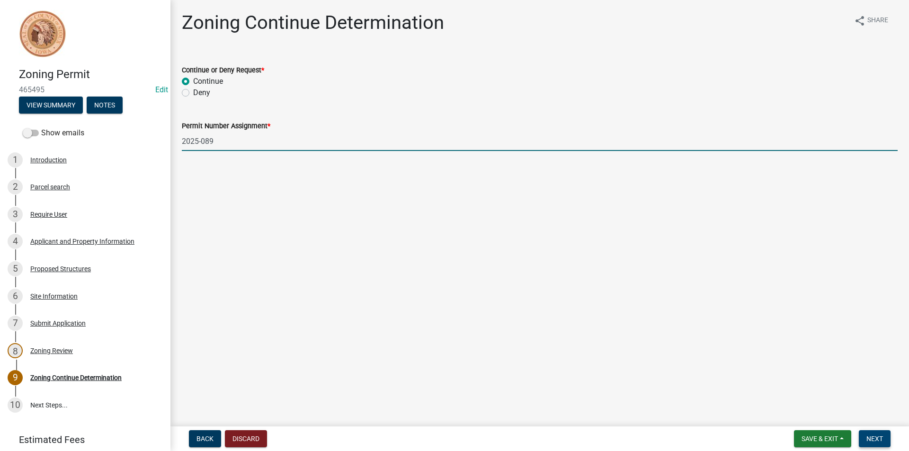
type input "2025-089"
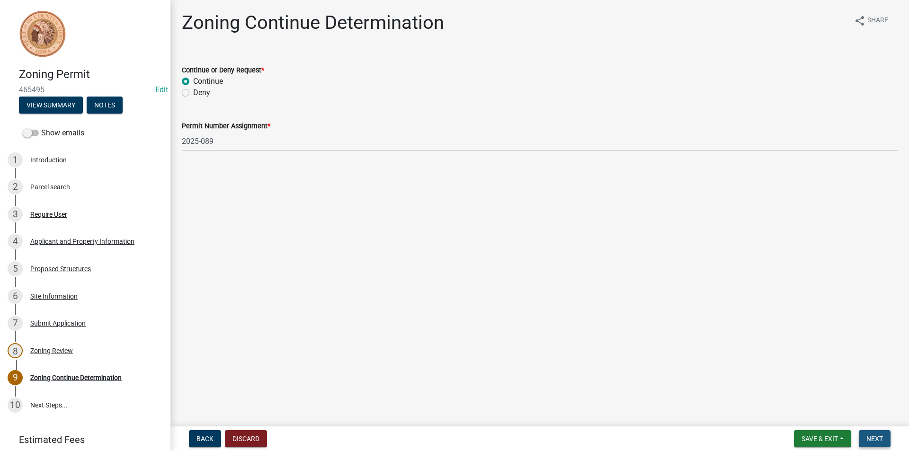
click at [868, 442] on span "Next" at bounding box center [874, 439] width 17 height 8
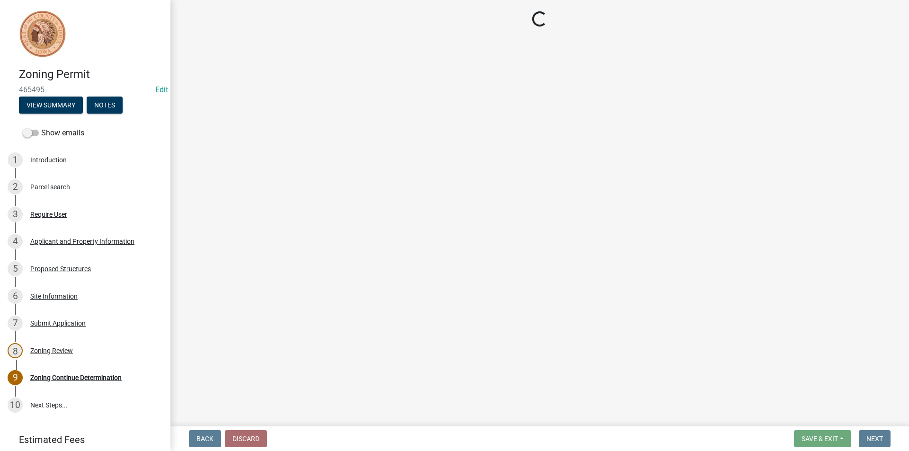
select select "3: 3"
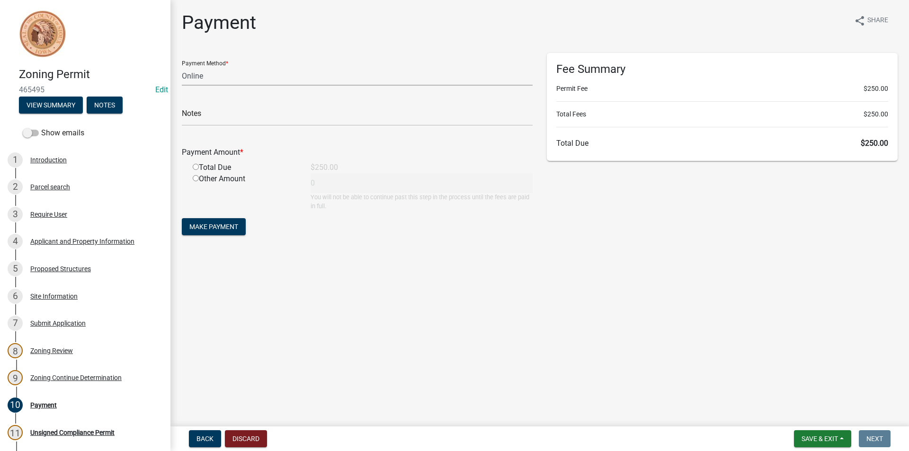
click at [236, 78] on select "Credit Card POS Check Cash Online" at bounding box center [357, 75] width 351 height 19
click at [182, 66] on select "Credit Card POS Check Cash Online" at bounding box center [357, 75] width 351 height 19
click at [196, 168] on input "radio" at bounding box center [196, 167] width 6 height 6
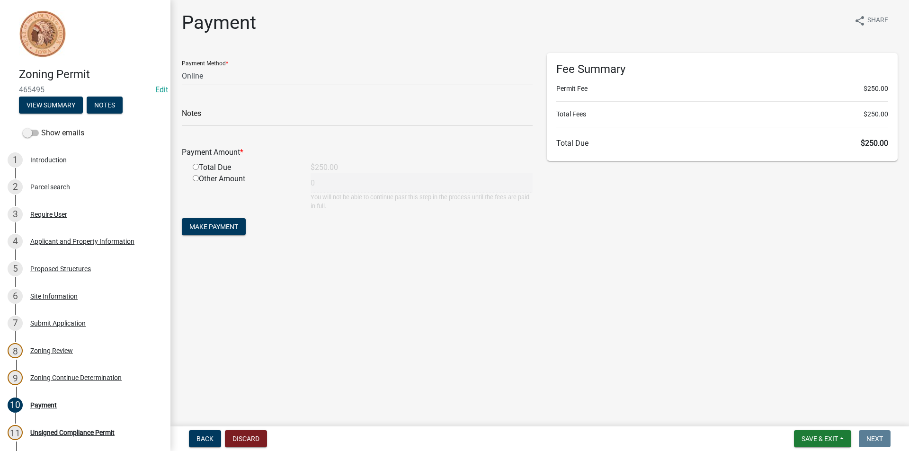
radio input "true"
type input "250"
click at [212, 228] on span "Make Payment" at bounding box center [213, 227] width 49 height 8
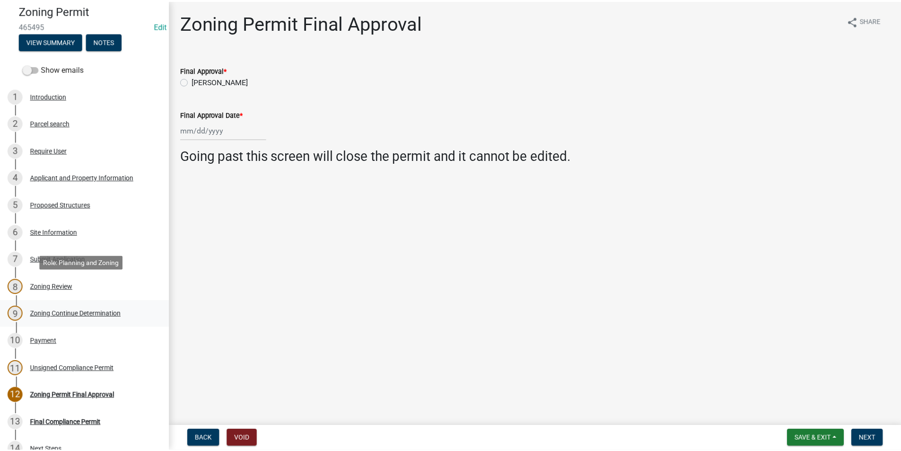
scroll to position [165, 0]
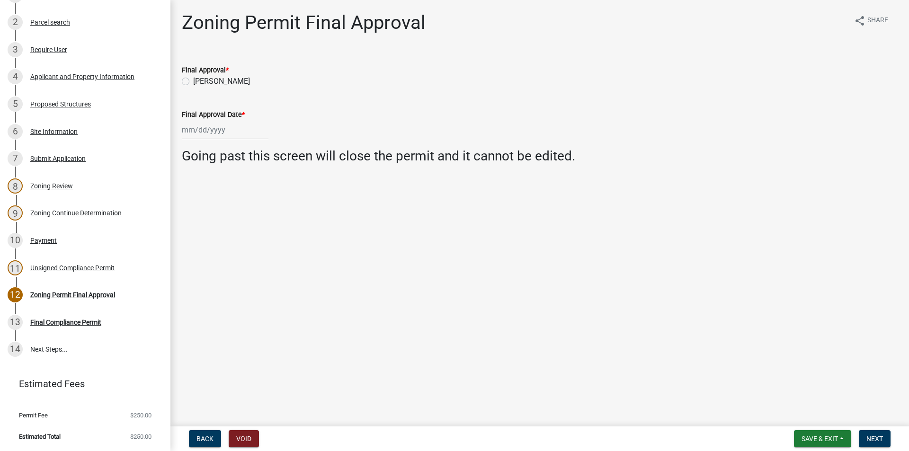
click at [193, 81] on label "[PERSON_NAME]" at bounding box center [221, 81] width 57 height 11
click at [193, 81] on input "[PERSON_NAME]" at bounding box center [196, 79] width 6 height 6
radio input "true"
click at [206, 128] on div at bounding box center [225, 129] width 87 height 19
select select "8"
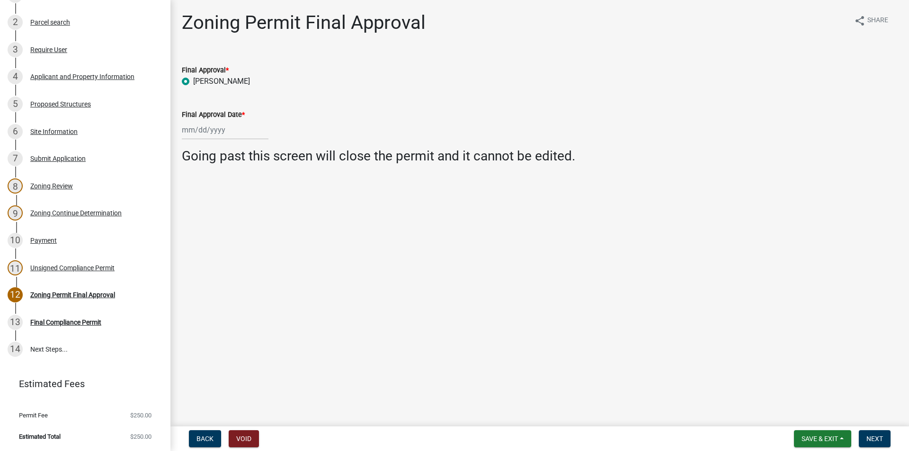
select select "2025"
click at [193, 223] on div "18" at bounding box center [191, 225] width 15 height 15
type input "[DATE]"
click at [875, 439] on span "Next" at bounding box center [874, 439] width 17 height 8
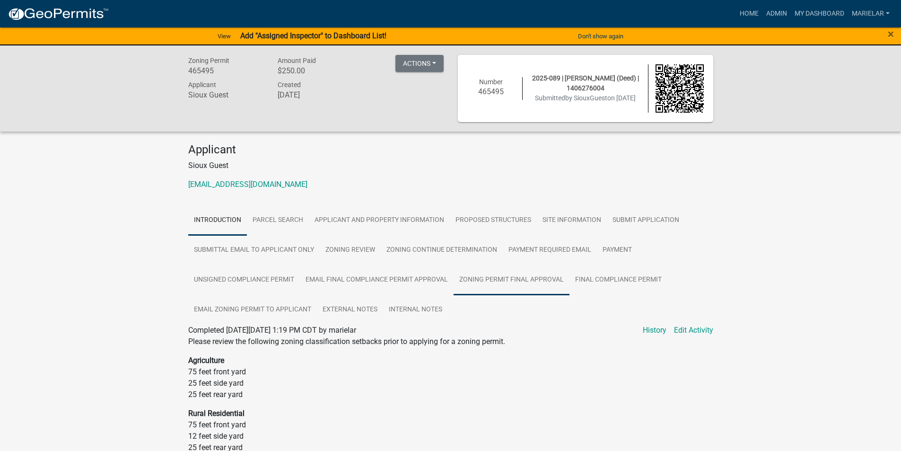
click at [536, 281] on link "Zoning Permit Final Approval" at bounding box center [512, 280] width 116 height 30
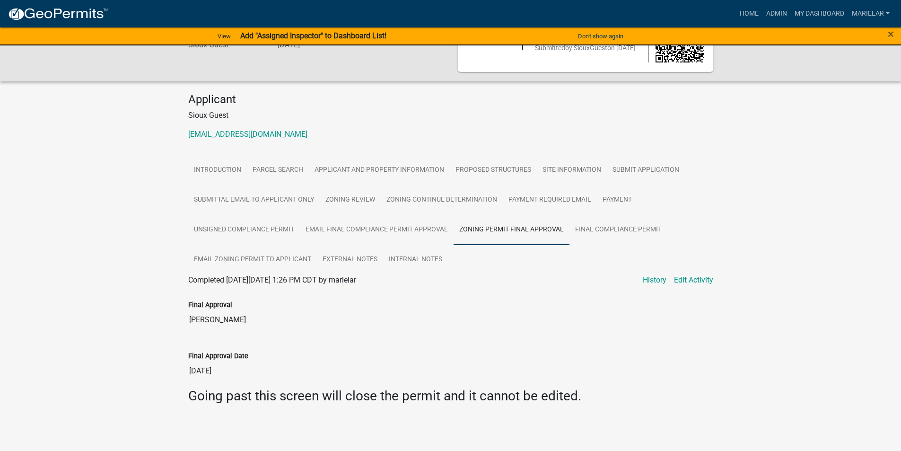
scroll to position [51, 0]
click at [612, 241] on link "Final Compliance Permit" at bounding box center [619, 229] width 98 height 30
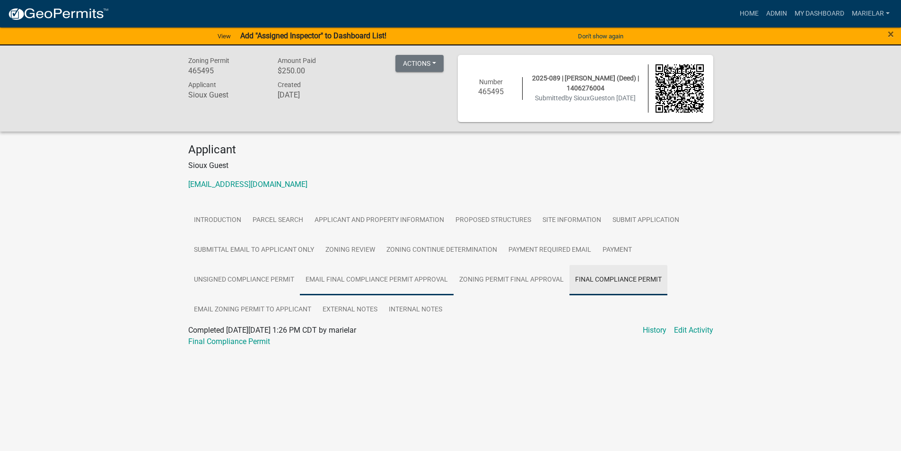
scroll to position [0, 0]
click at [241, 342] on link "Final Compliance Permit" at bounding box center [233, 341] width 82 height 9
drag, startPoint x: 479, startPoint y: 4, endPoint x: 772, endPoint y: 16, distance: 293.6
click at [772, 16] on link "Admin" at bounding box center [784, 14] width 28 height 18
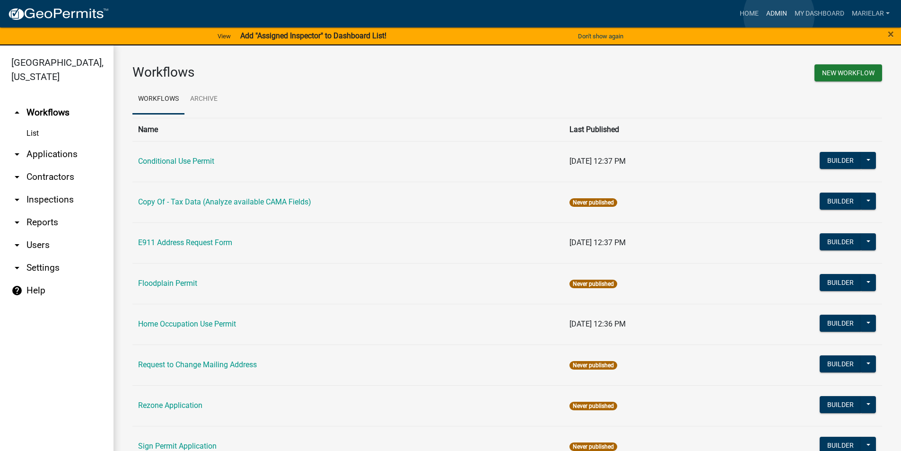
click at [779, 15] on link "Admin" at bounding box center [777, 14] width 28 height 18
click at [18, 149] on icon "arrow_drop_down" at bounding box center [16, 154] width 11 height 11
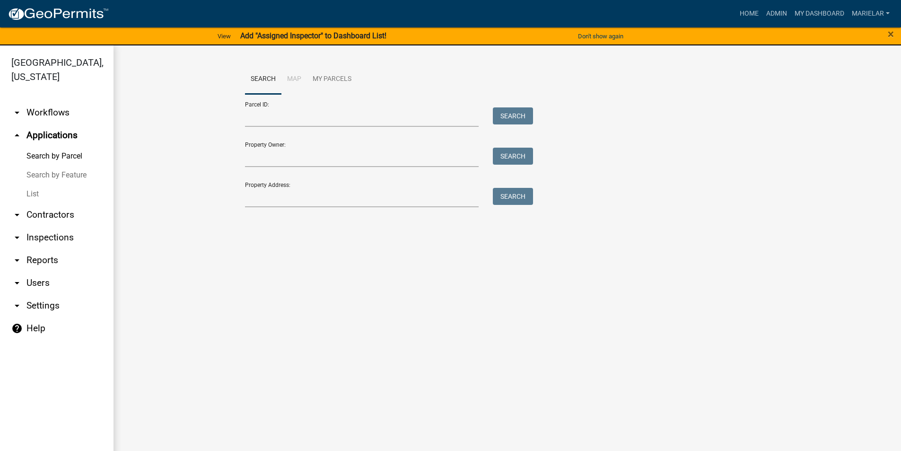
click at [34, 185] on link "List" at bounding box center [57, 194] width 114 height 19
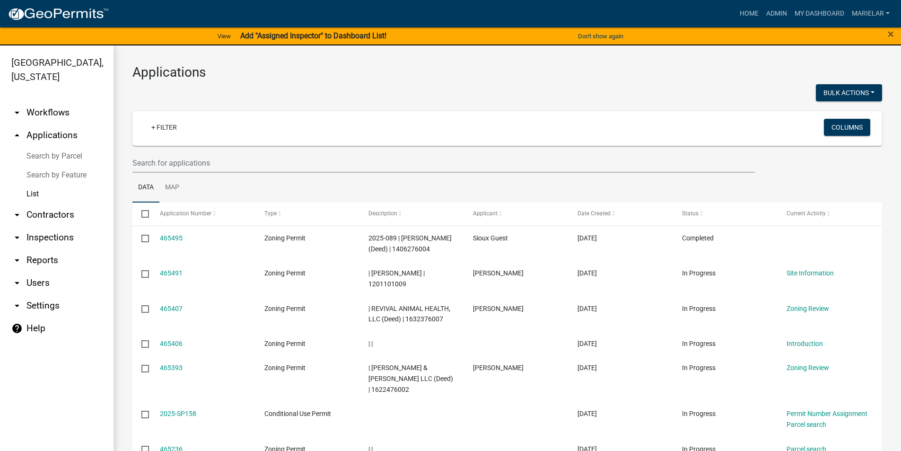
click at [465, 62] on div "Applications Bulk Actions Void + Filter Columns Data Map Select Application Num…" at bounding box center [508, 332] width 788 height 575
